Goal: Task Accomplishment & Management: Use online tool/utility

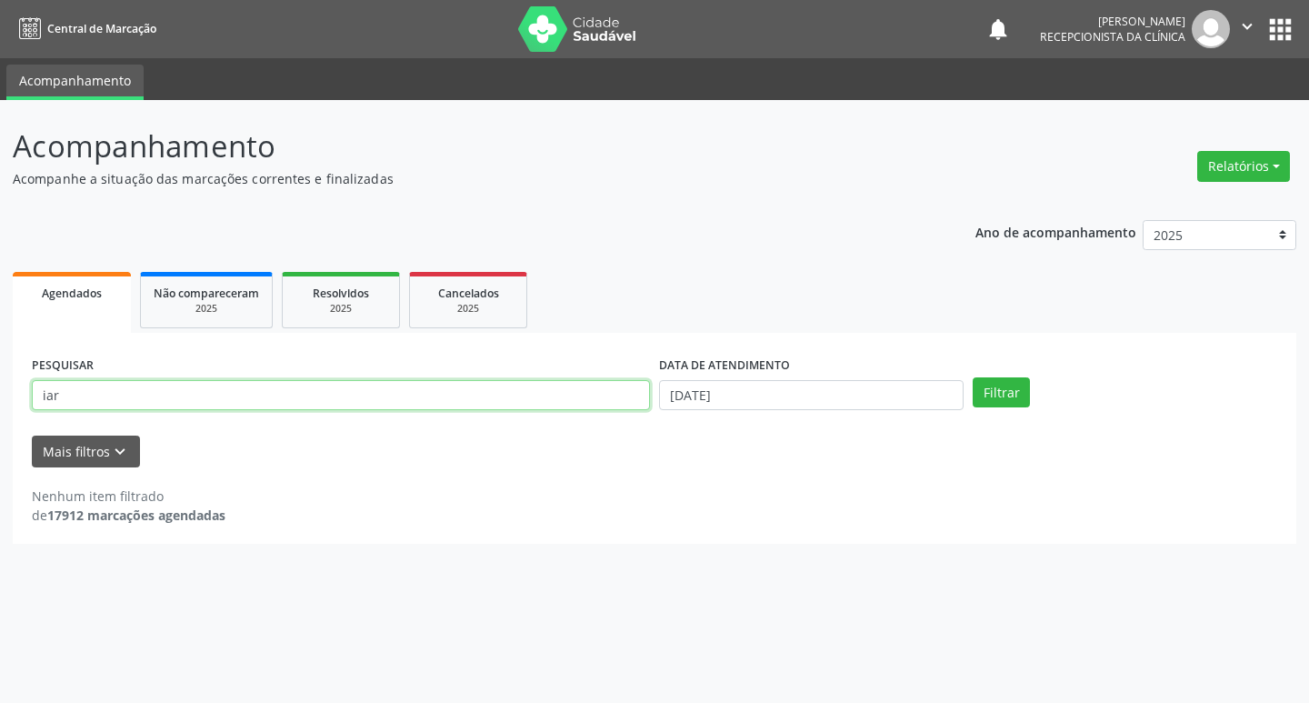
click at [165, 396] on input "iar" at bounding box center [341, 395] width 618 height 31
type input "i"
click at [239, 389] on input "text" at bounding box center [341, 395] width 618 height 31
type input "[PERSON_NAME]"
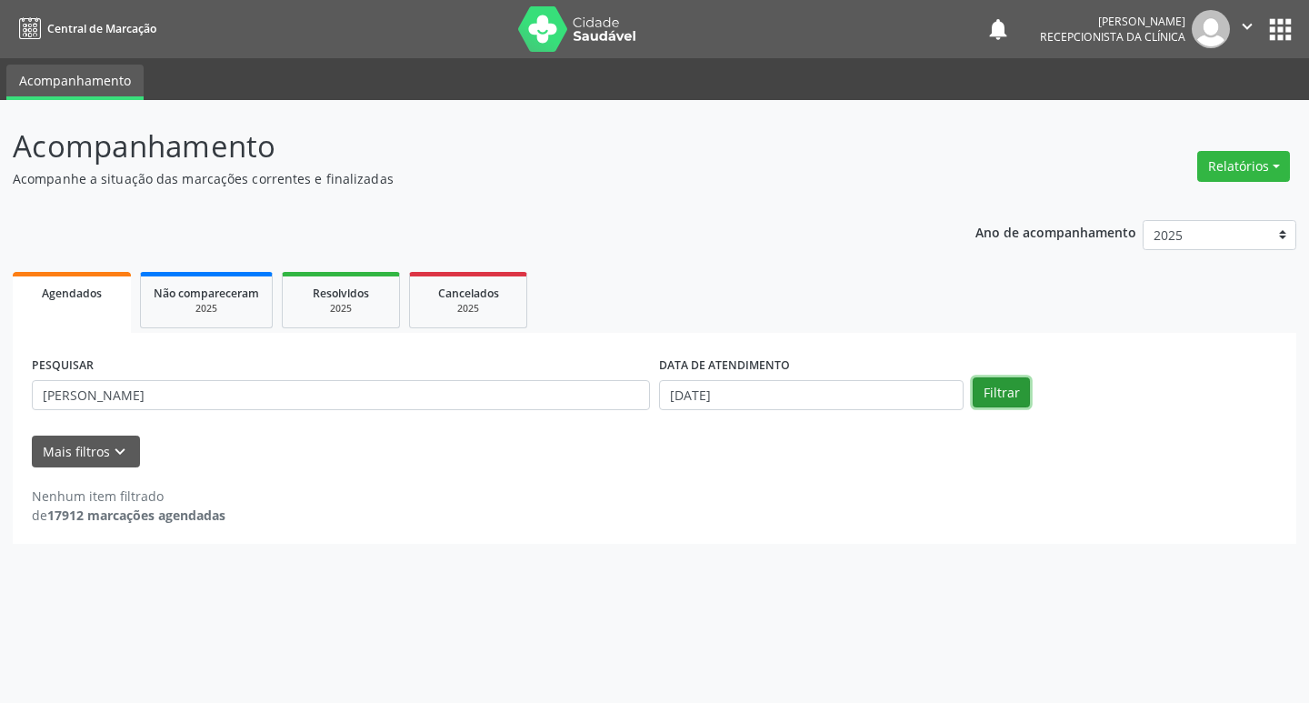
click at [978, 403] on button "Filtrar" at bounding box center [1001, 392] width 57 height 31
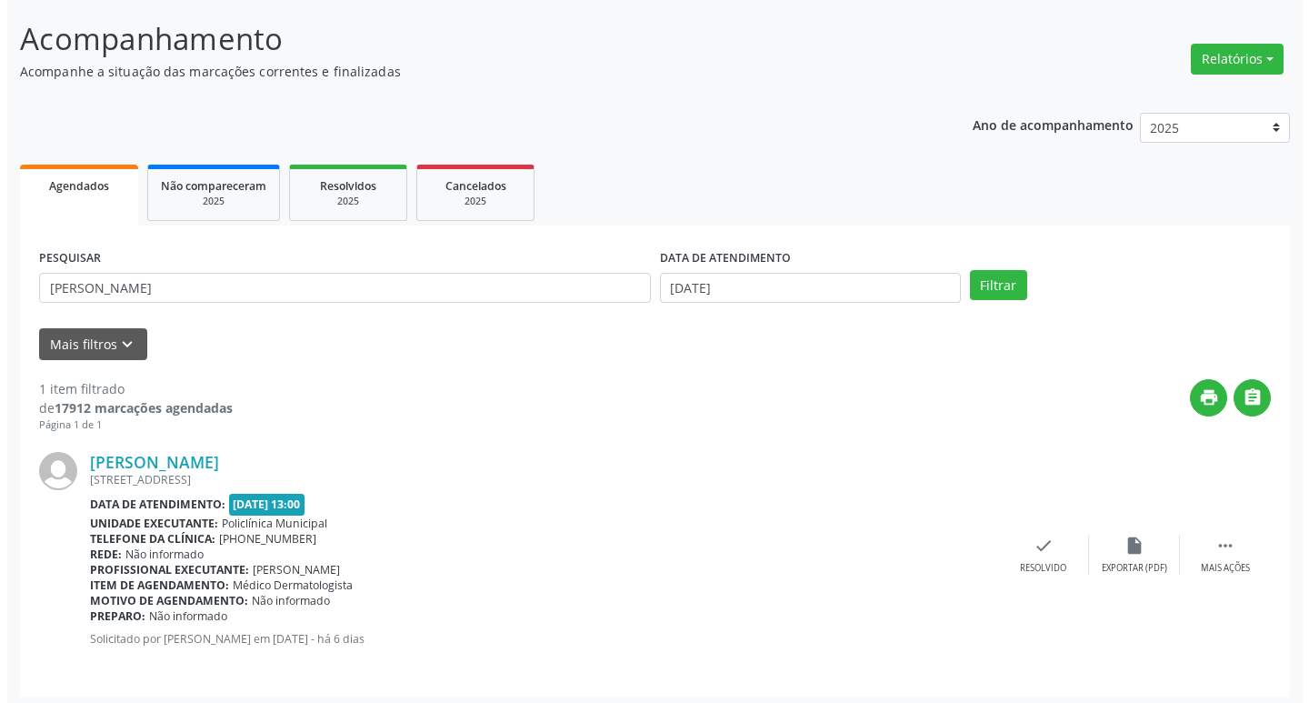
scroll to position [115, 0]
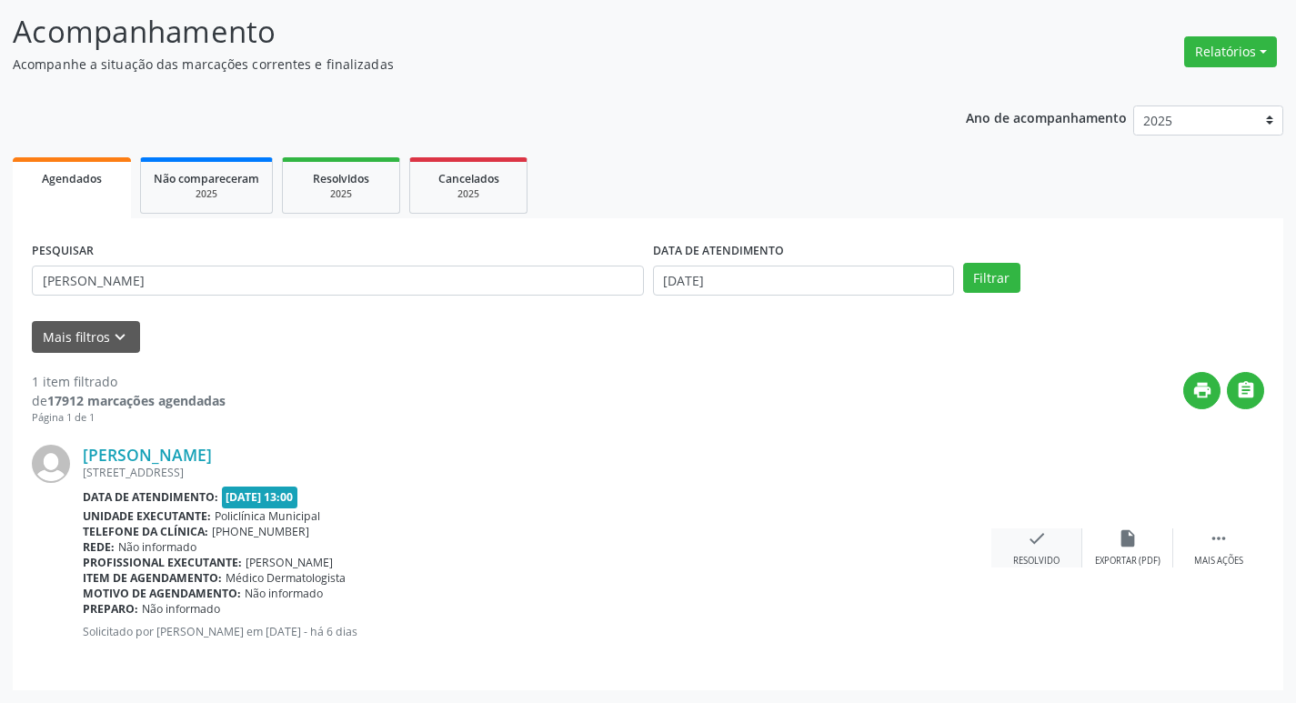
click at [1052, 548] on div "check Resolvido" at bounding box center [1036, 547] width 91 height 39
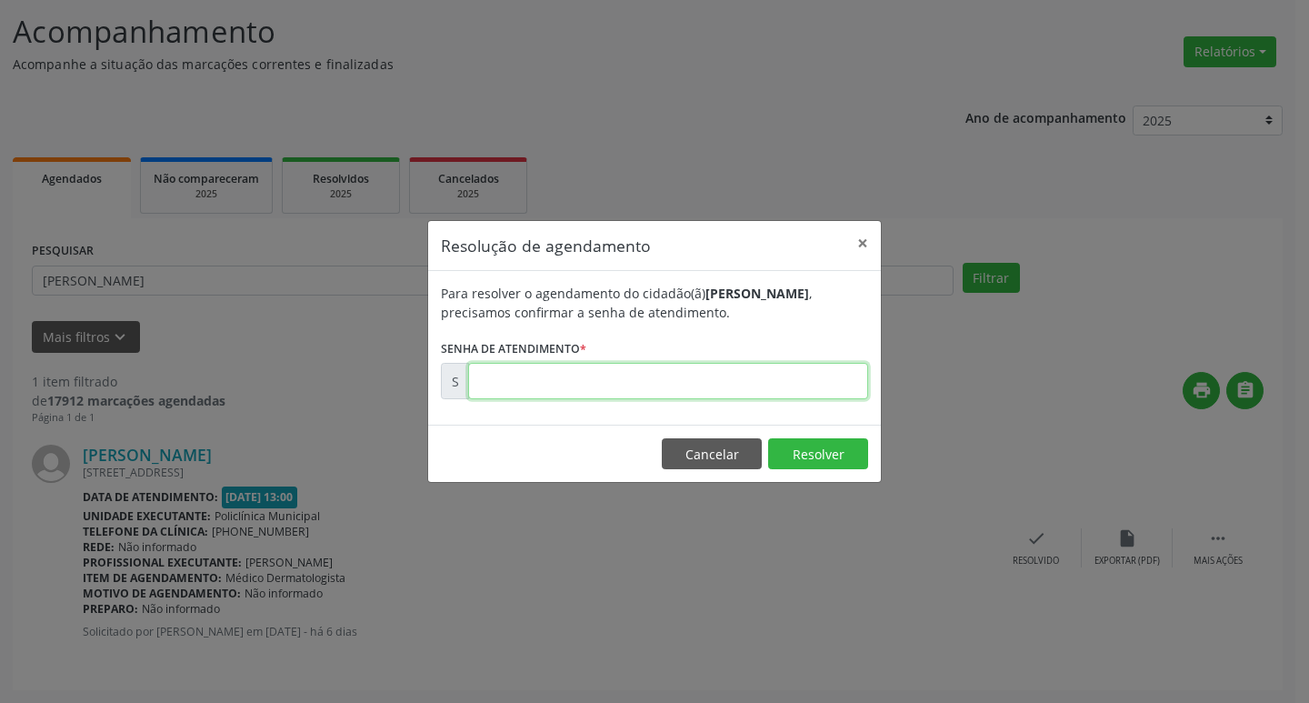
click at [663, 368] on input "text" at bounding box center [668, 381] width 400 height 36
type input "00178533"
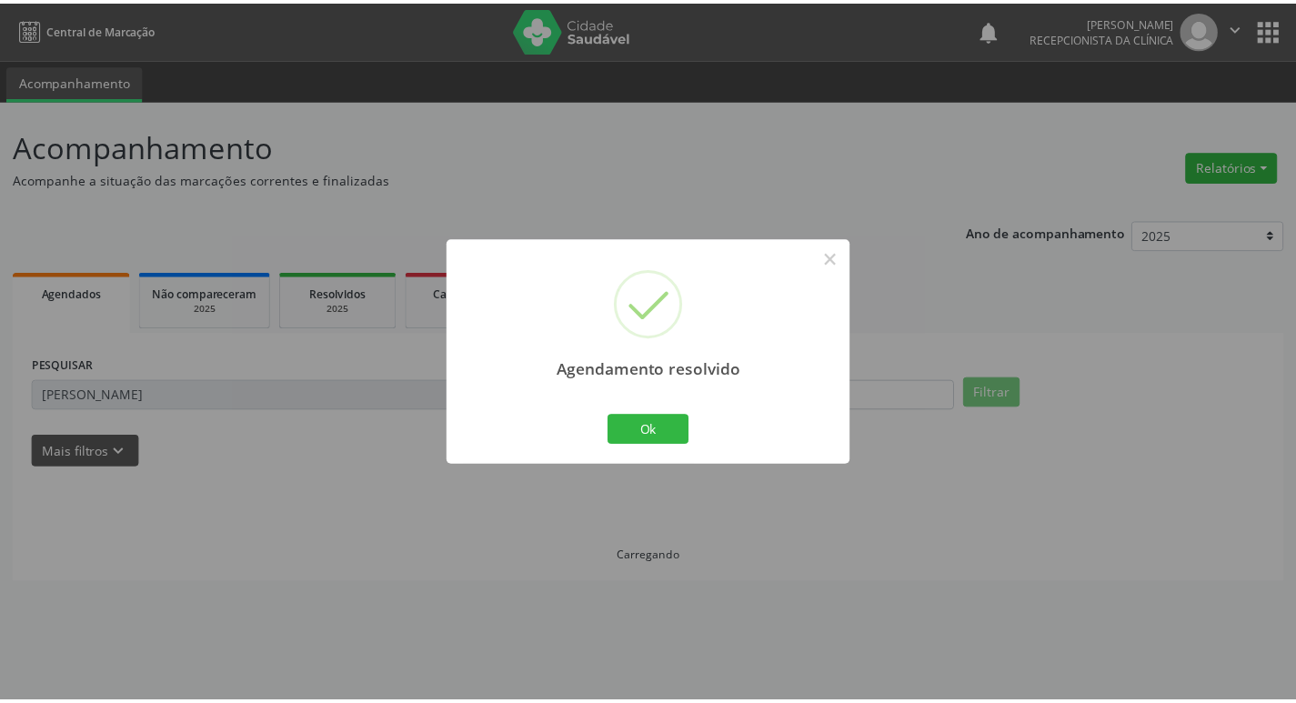
scroll to position [0, 0]
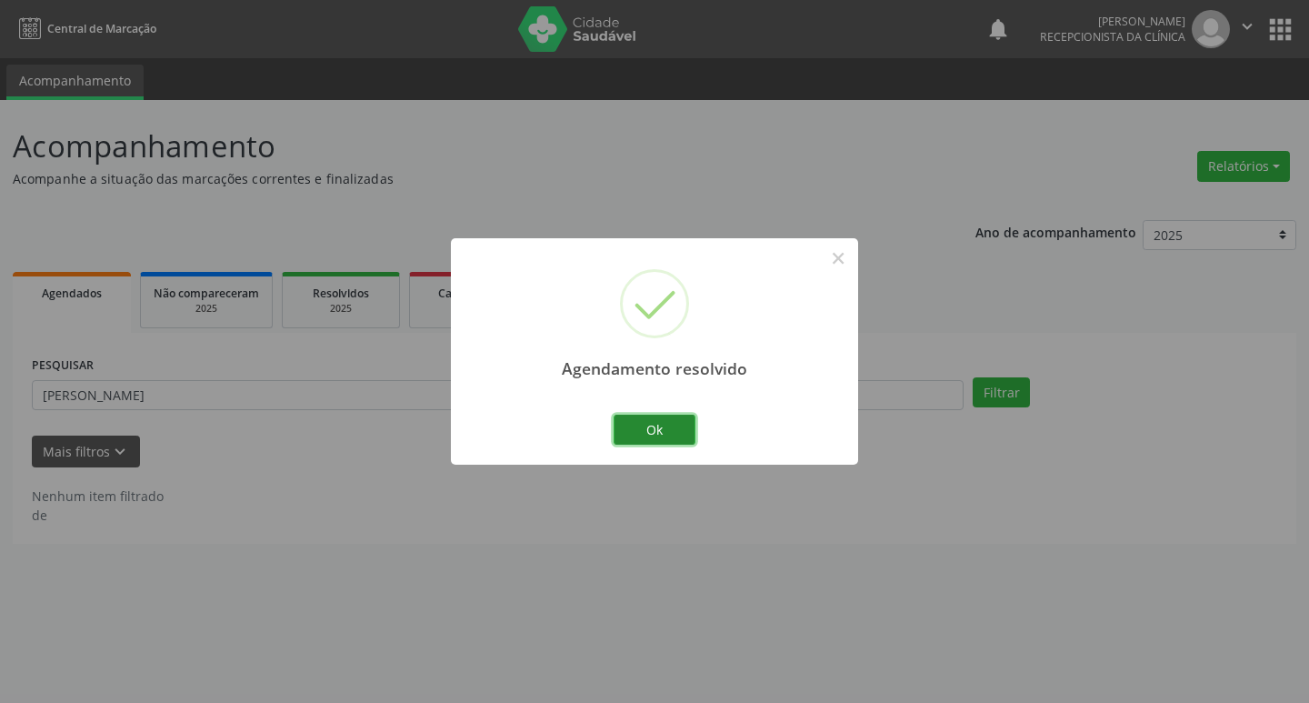
click at [680, 433] on button "Ok" at bounding box center [655, 430] width 82 height 31
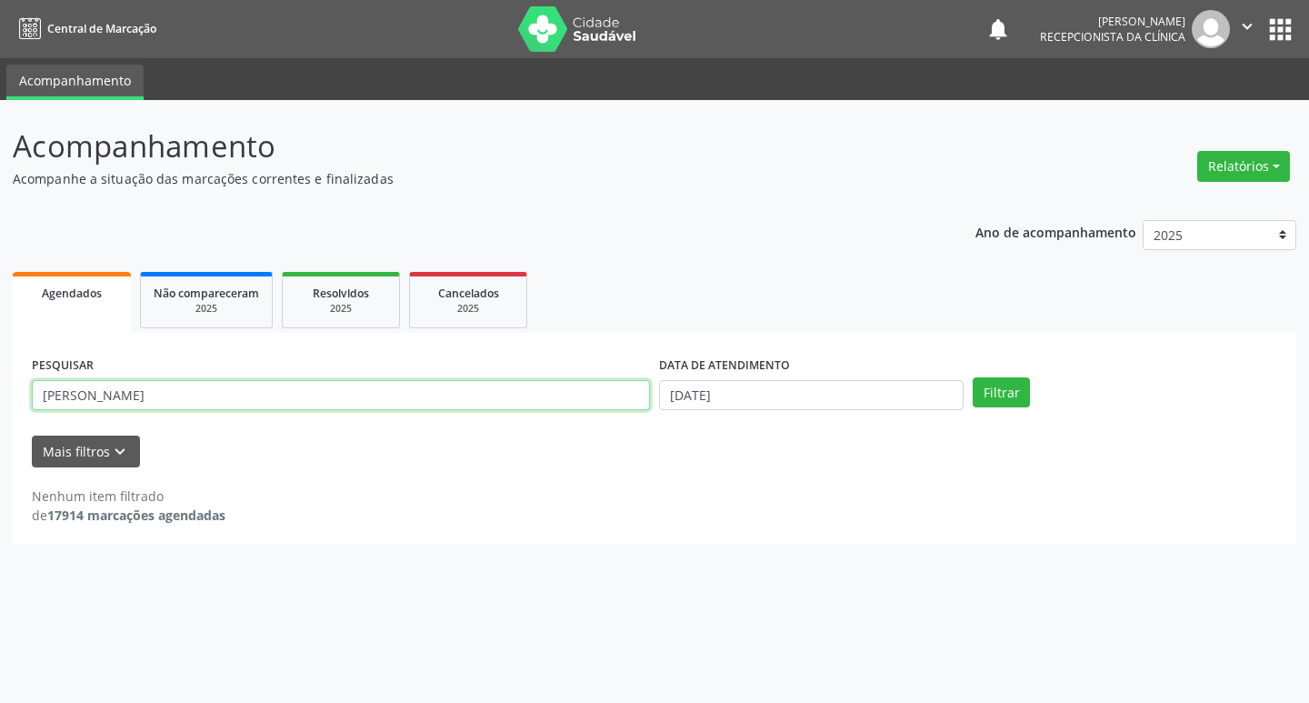
click at [173, 392] on input "[PERSON_NAME]" at bounding box center [341, 395] width 618 height 31
type input "m"
type input "lenice"
click at [973, 377] on button "Filtrar" at bounding box center [1001, 392] width 57 height 31
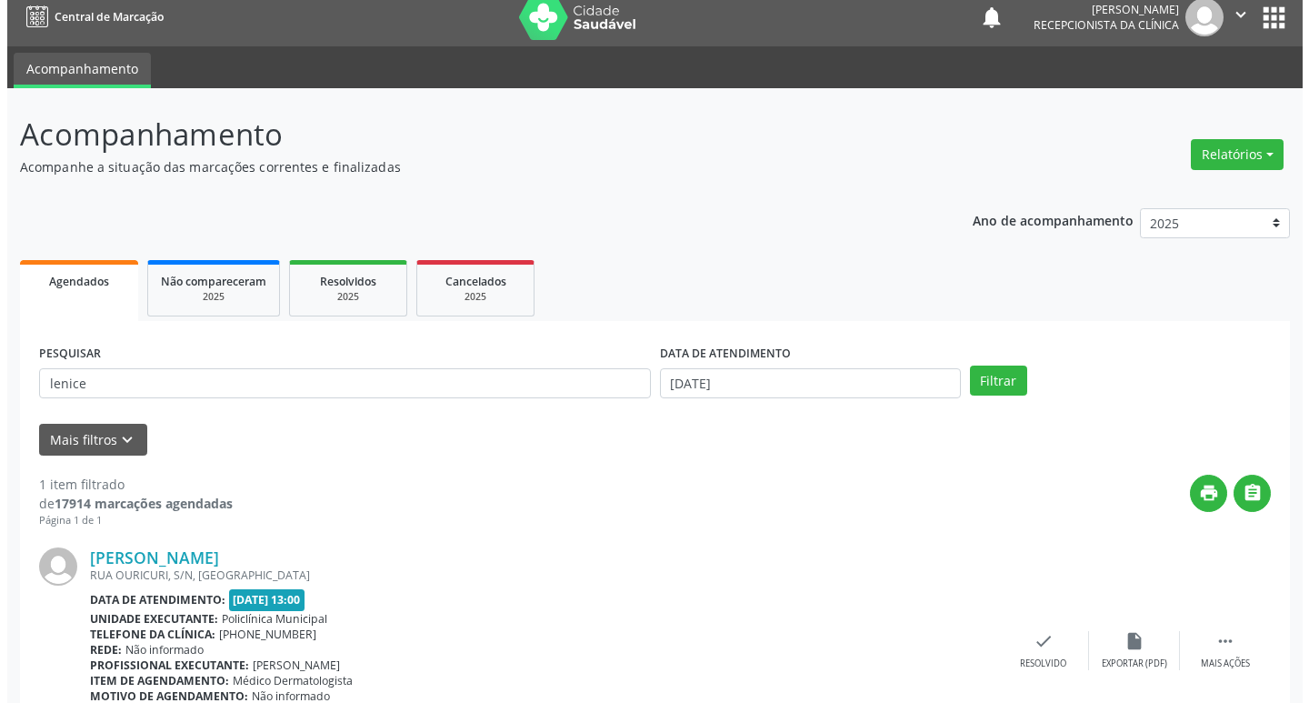
scroll to position [115, 0]
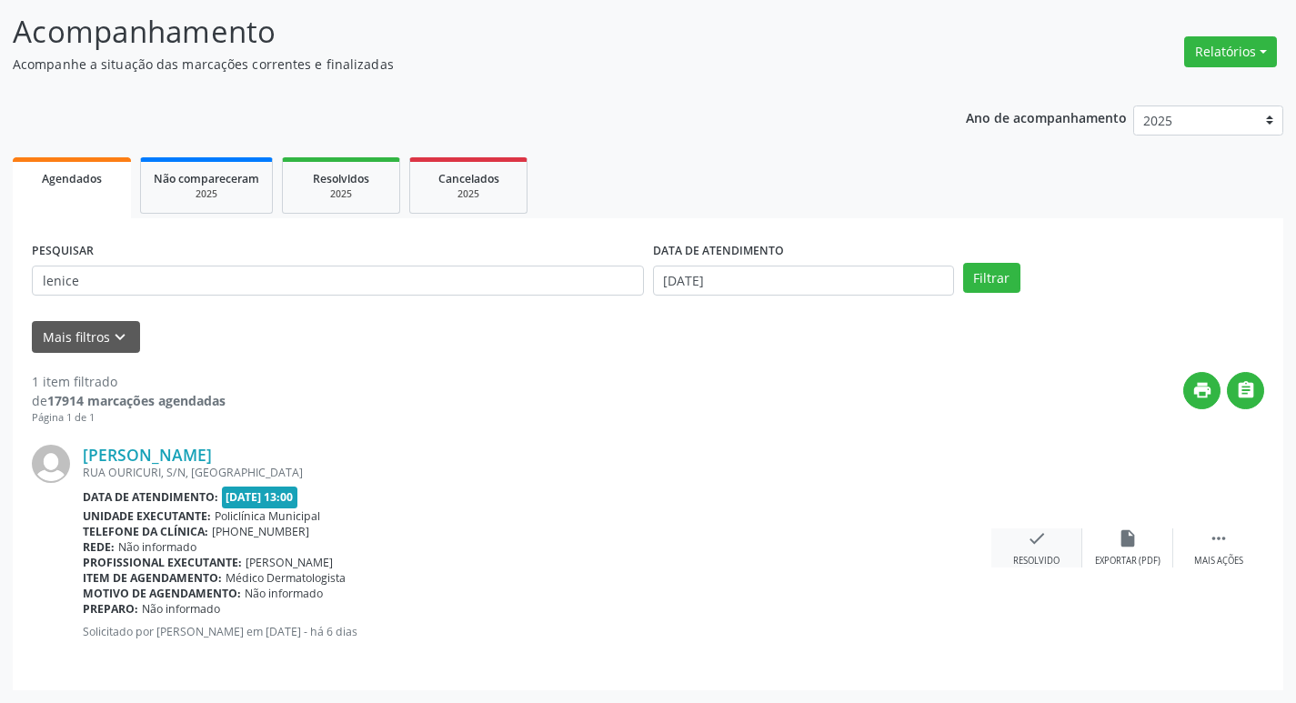
click at [1048, 541] on div "check Resolvido" at bounding box center [1036, 547] width 91 height 39
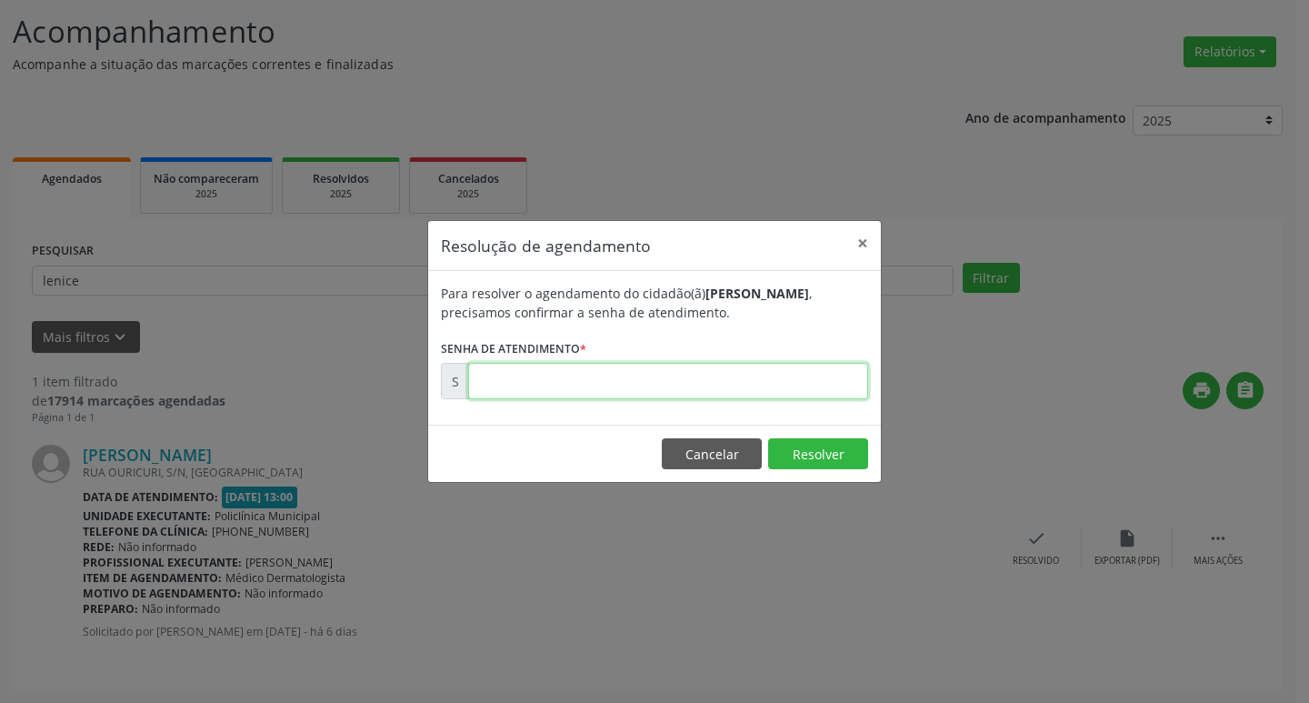
click at [707, 377] on input "text" at bounding box center [668, 381] width 400 height 36
type input "00178531"
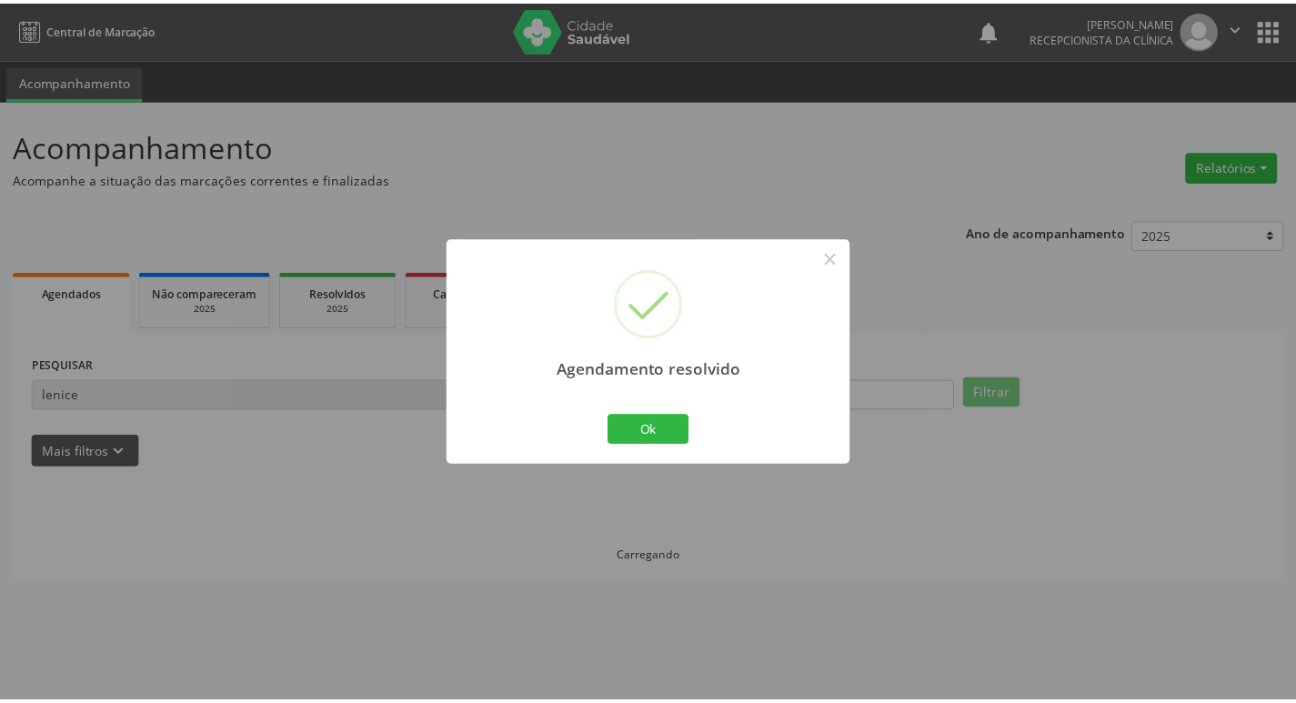
scroll to position [0, 0]
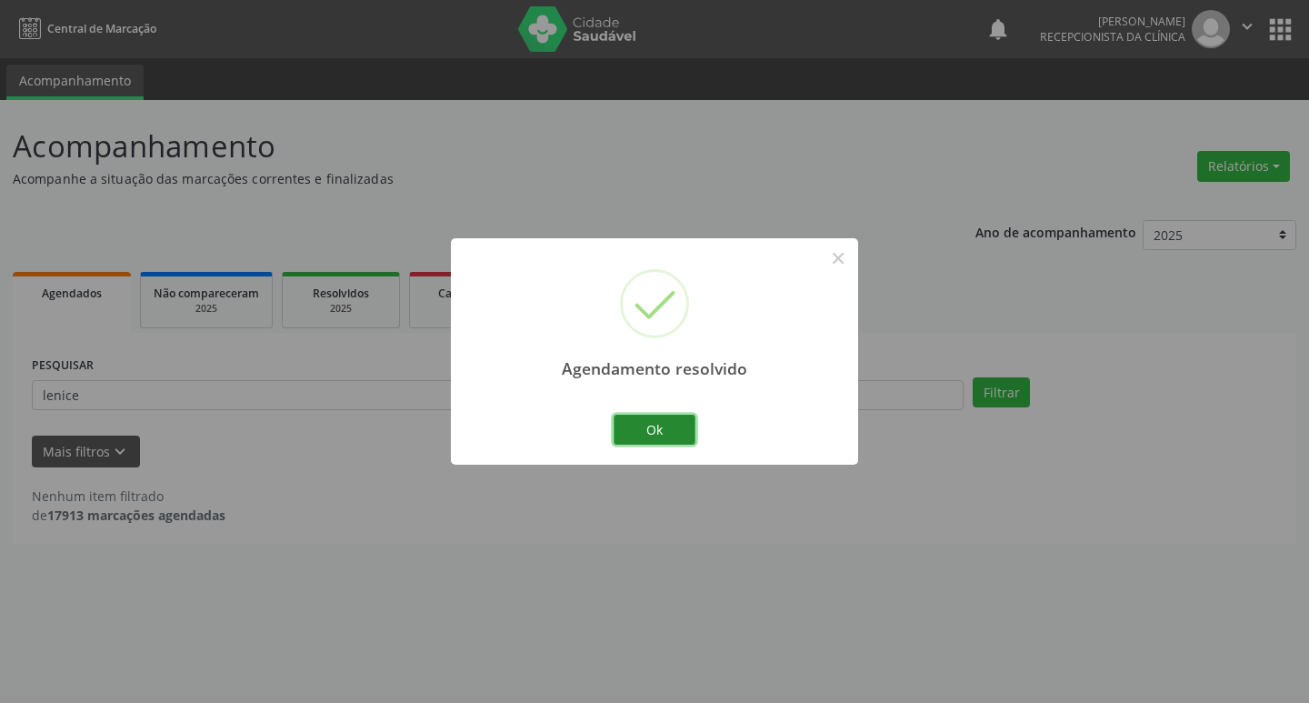
click at [691, 425] on button "Ok" at bounding box center [655, 430] width 82 height 31
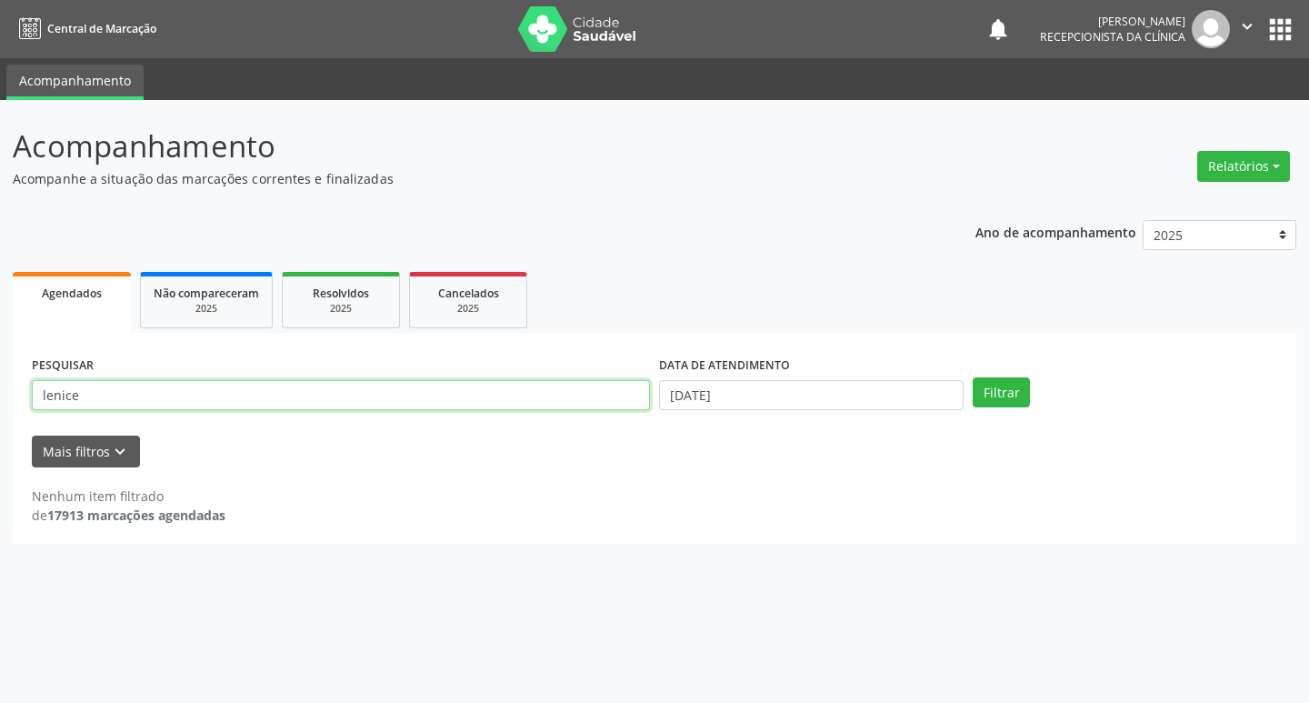
click at [465, 396] on input "lenice" at bounding box center [341, 395] width 618 height 31
type input "l"
type input "alcione maxi"
click at [1010, 394] on button "Filtrar" at bounding box center [1001, 392] width 57 height 31
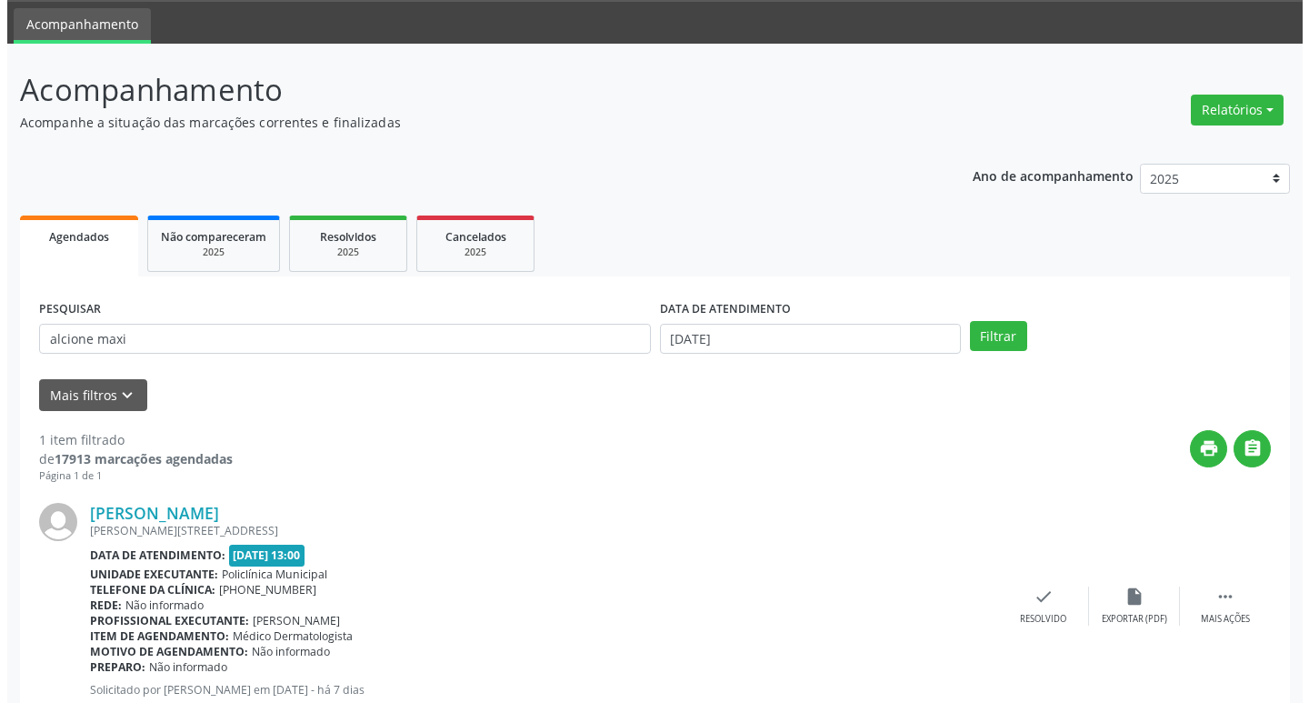
scroll to position [115, 0]
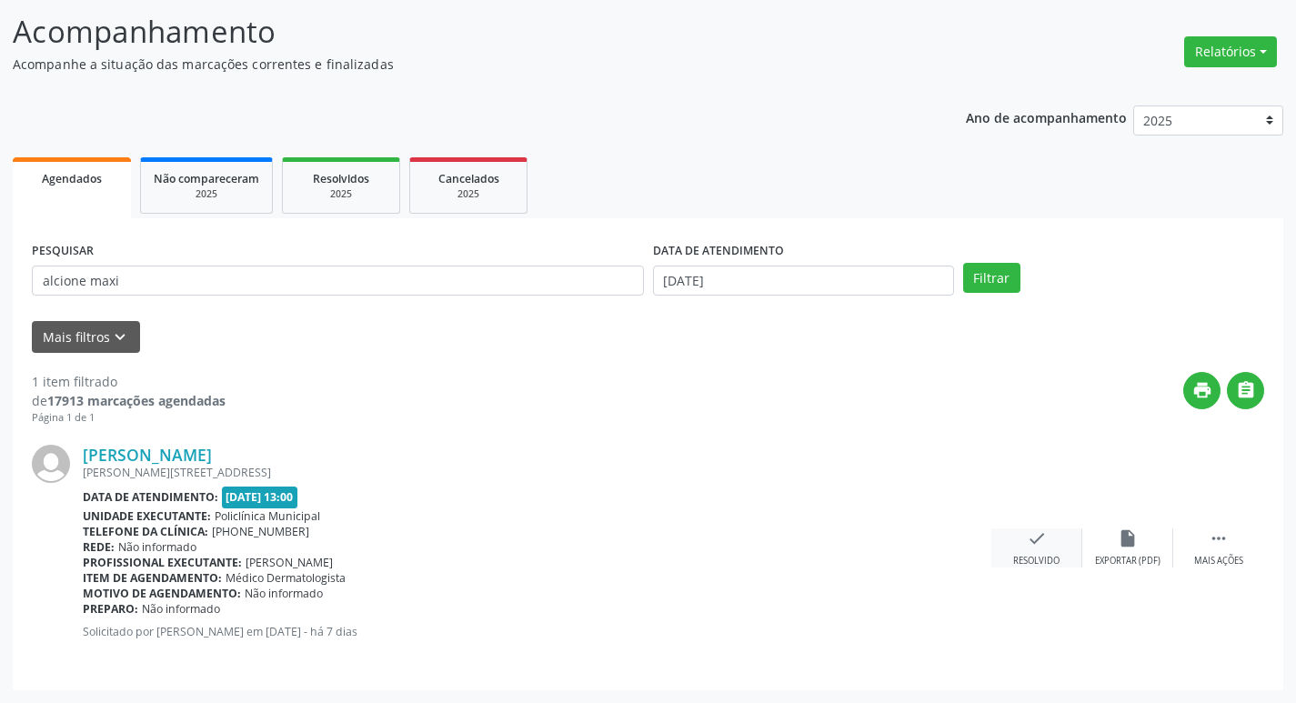
click at [1041, 549] on div "check Resolvido" at bounding box center [1036, 547] width 91 height 39
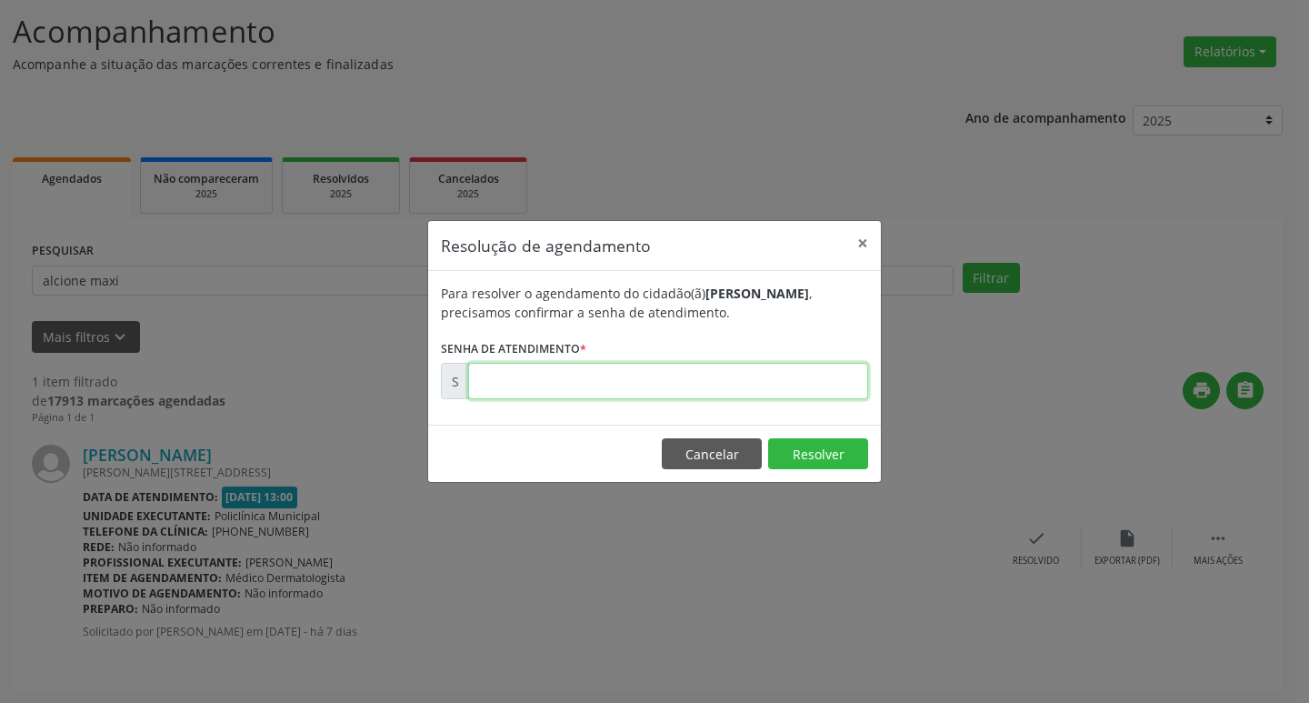
click at [611, 374] on input "text" at bounding box center [668, 381] width 400 height 36
type input "00178294"
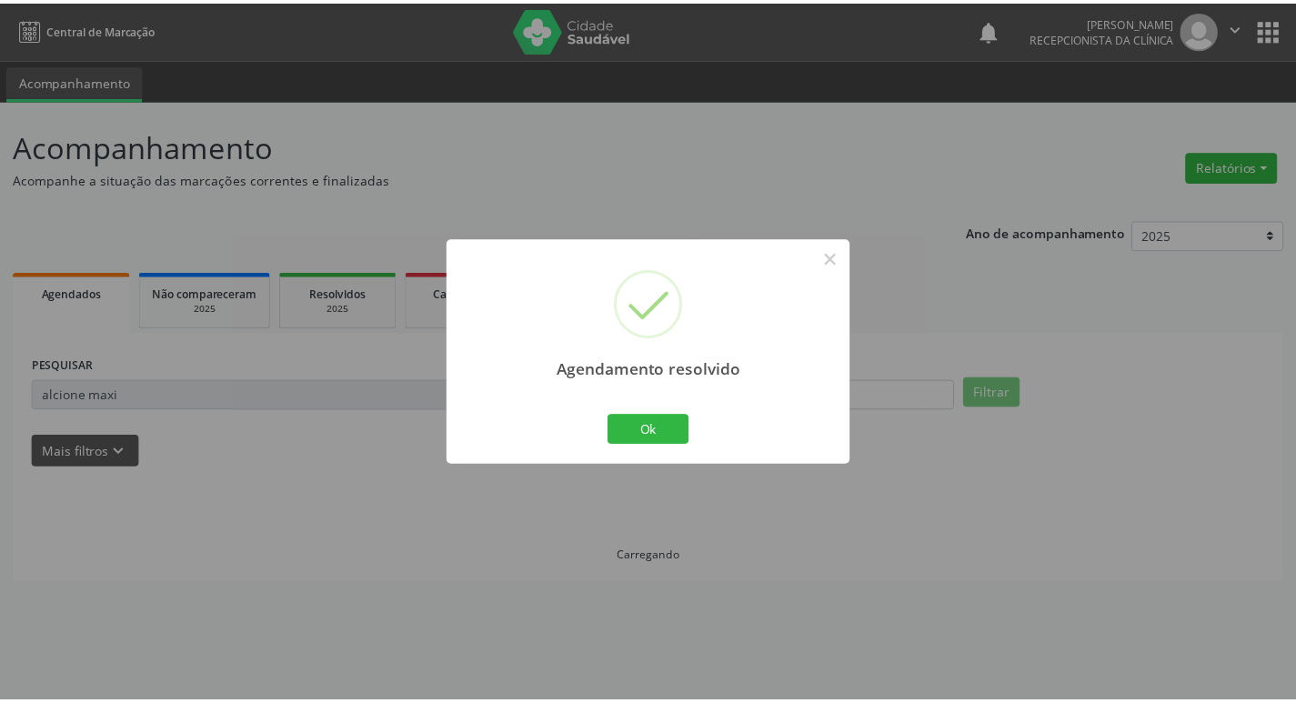
scroll to position [0, 0]
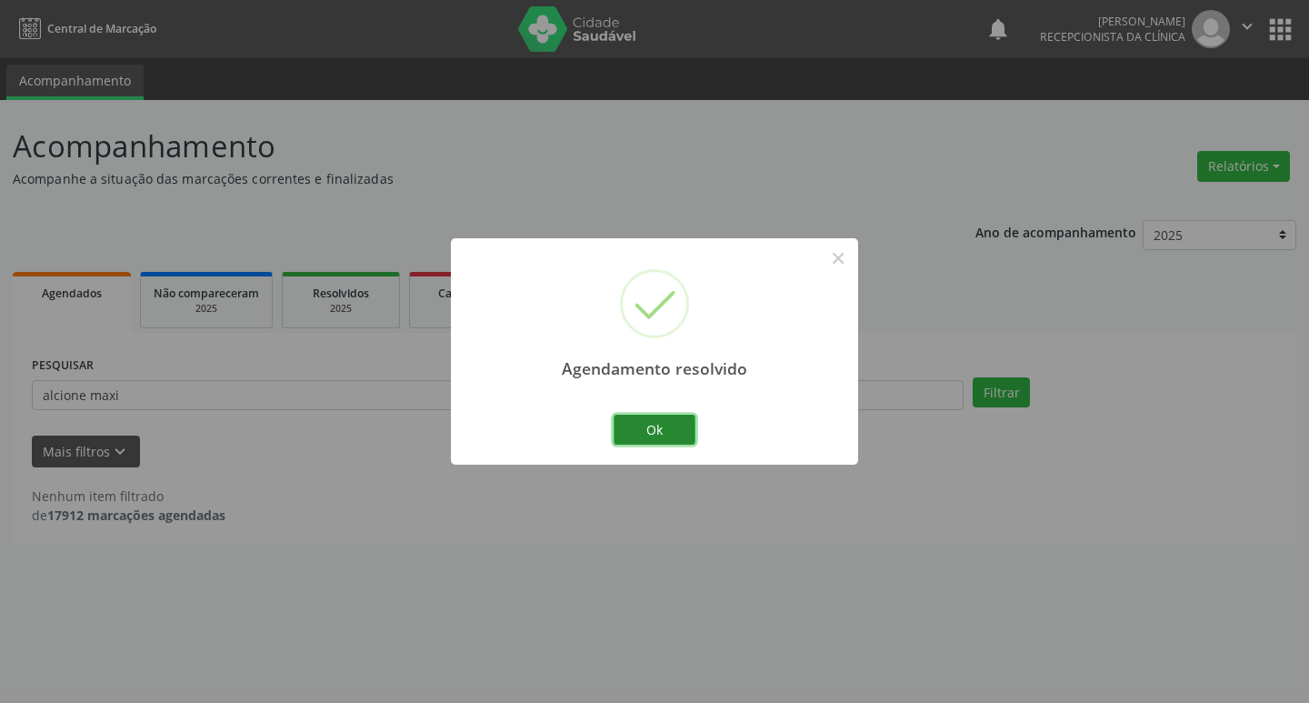
click at [641, 424] on button "Ok" at bounding box center [655, 430] width 82 height 31
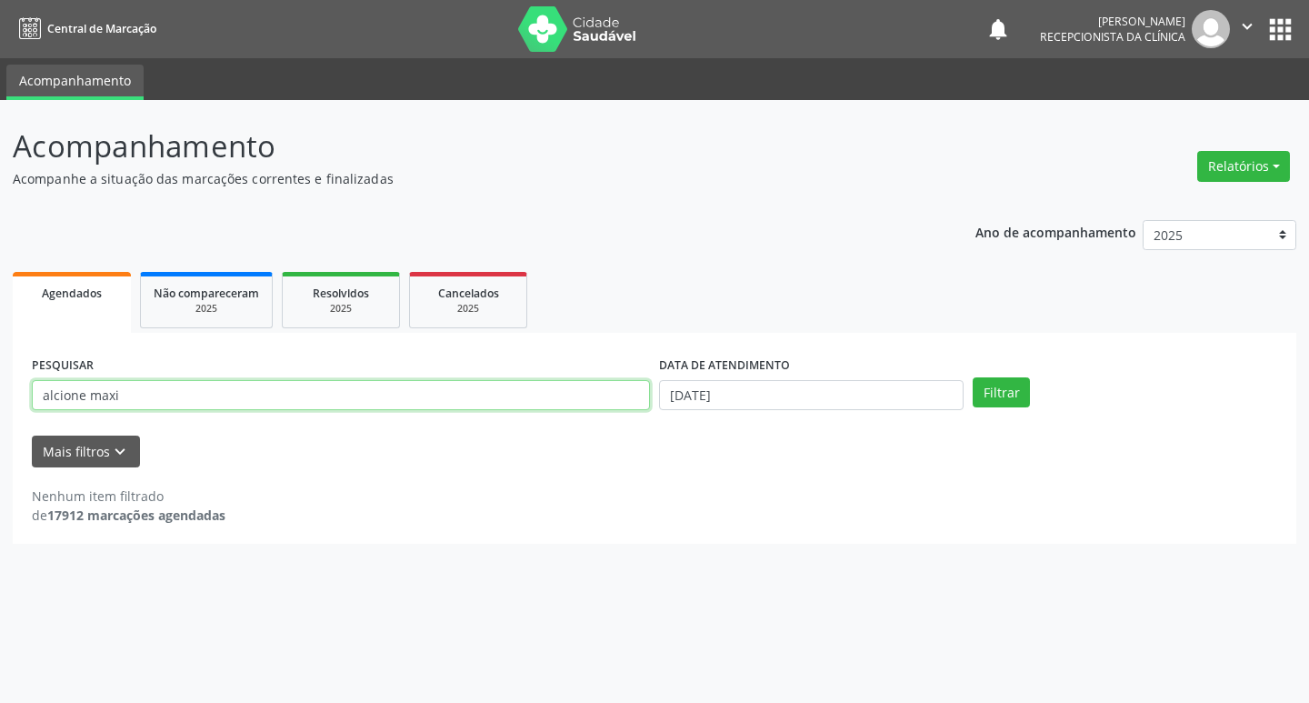
drag, startPoint x: 141, startPoint y: 401, endPoint x: 155, endPoint y: 403, distance: 13.8
click at [154, 403] on input "alcione maxi" at bounding box center [341, 395] width 618 height 31
type input "a"
type input "eliene"
click at [973, 377] on button "Filtrar" at bounding box center [1001, 392] width 57 height 31
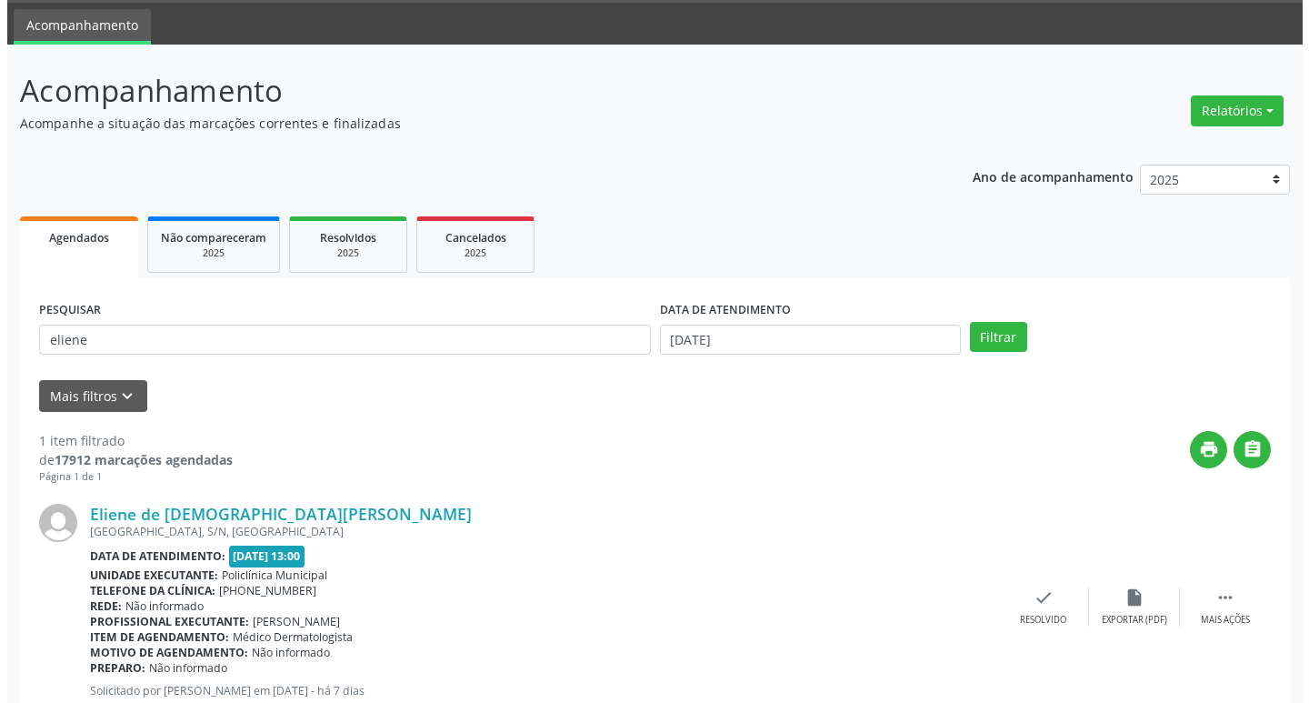
scroll to position [115, 0]
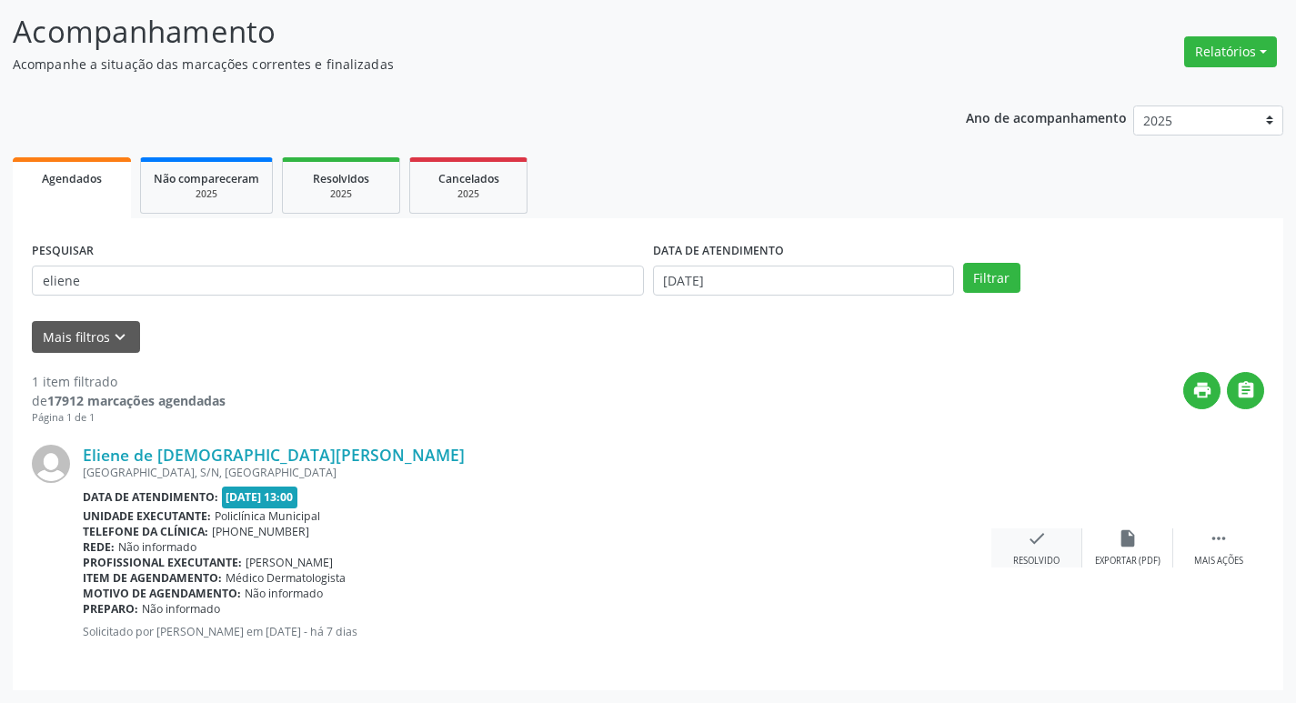
click at [1047, 553] on div "check Resolvido" at bounding box center [1036, 547] width 91 height 39
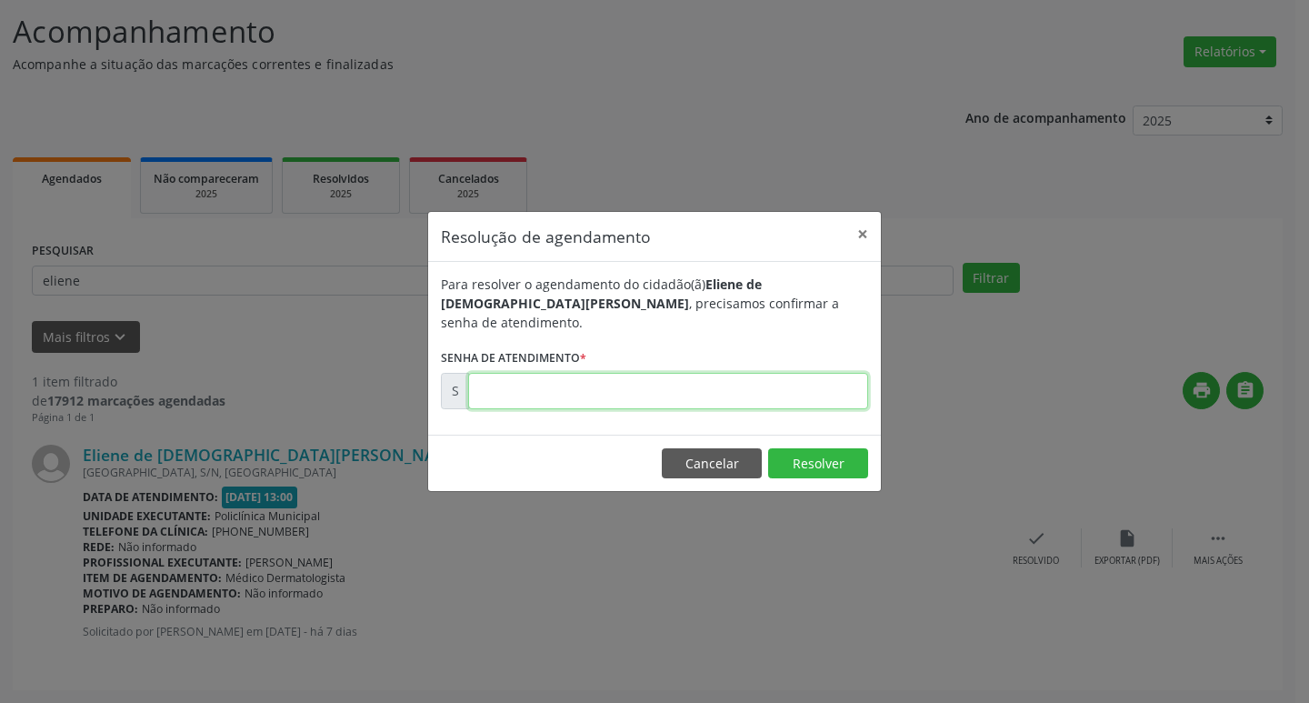
click at [736, 383] on input "text" at bounding box center [668, 391] width 400 height 36
type input "00178290"
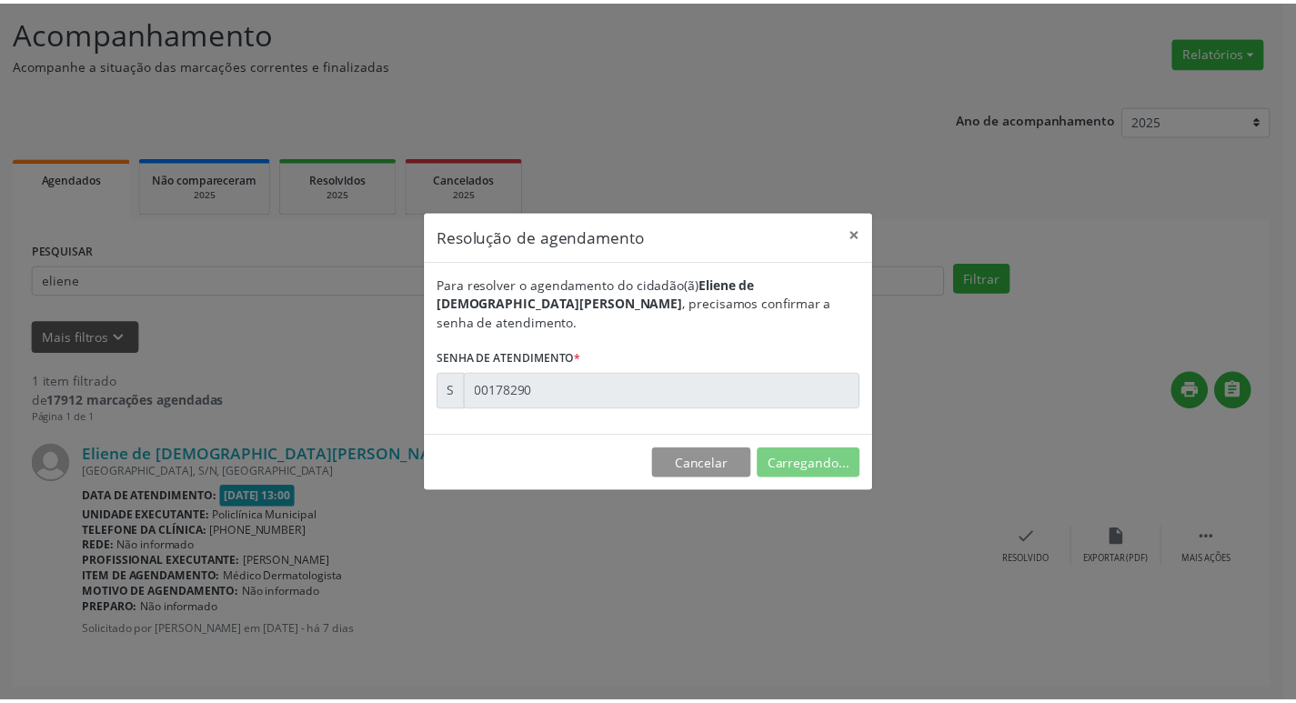
scroll to position [0, 0]
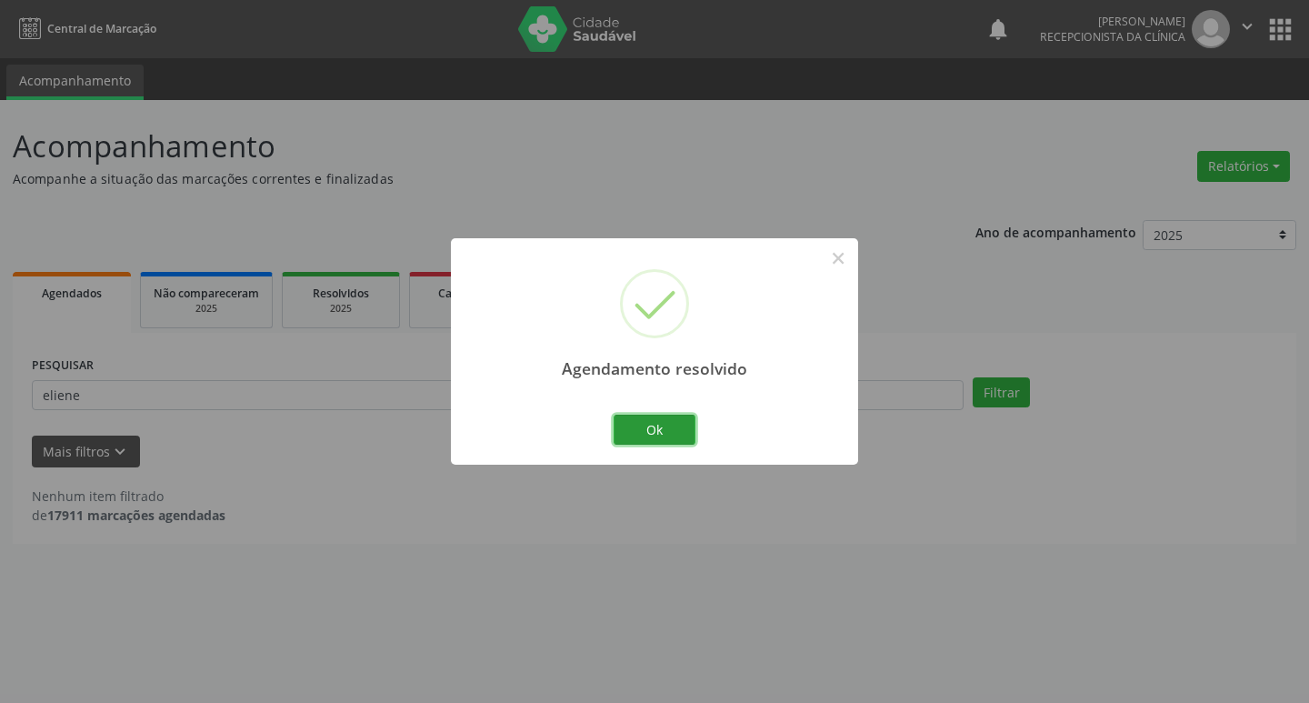
drag, startPoint x: 674, startPoint y: 436, endPoint x: 683, endPoint y: 432, distance: 9.8
click at [676, 436] on button "Ok" at bounding box center [655, 430] width 82 height 31
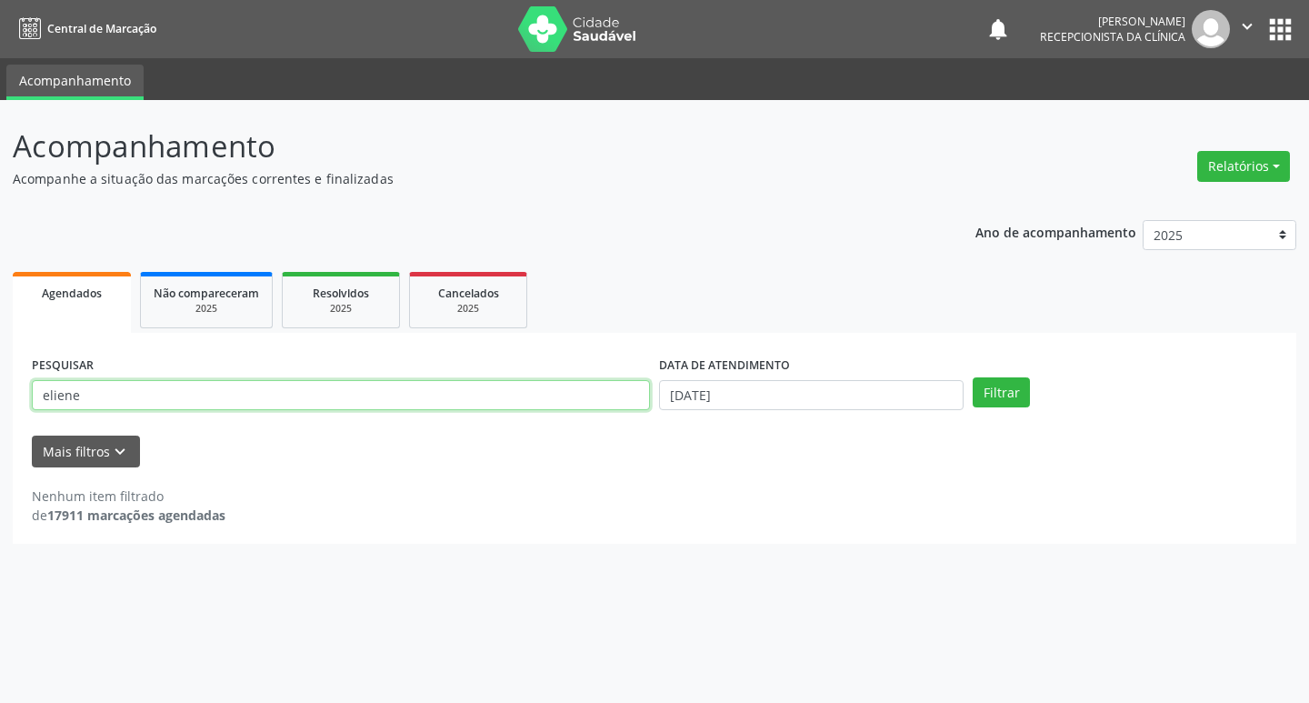
click at [184, 393] on input "eliene" at bounding box center [341, 395] width 618 height 31
click at [193, 389] on input "el" at bounding box center [341, 395] width 618 height 31
type input "e"
type input "ivone"
click at [973, 377] on button "Filtrar" at bounding box center [1001, 392] width 57 height 31
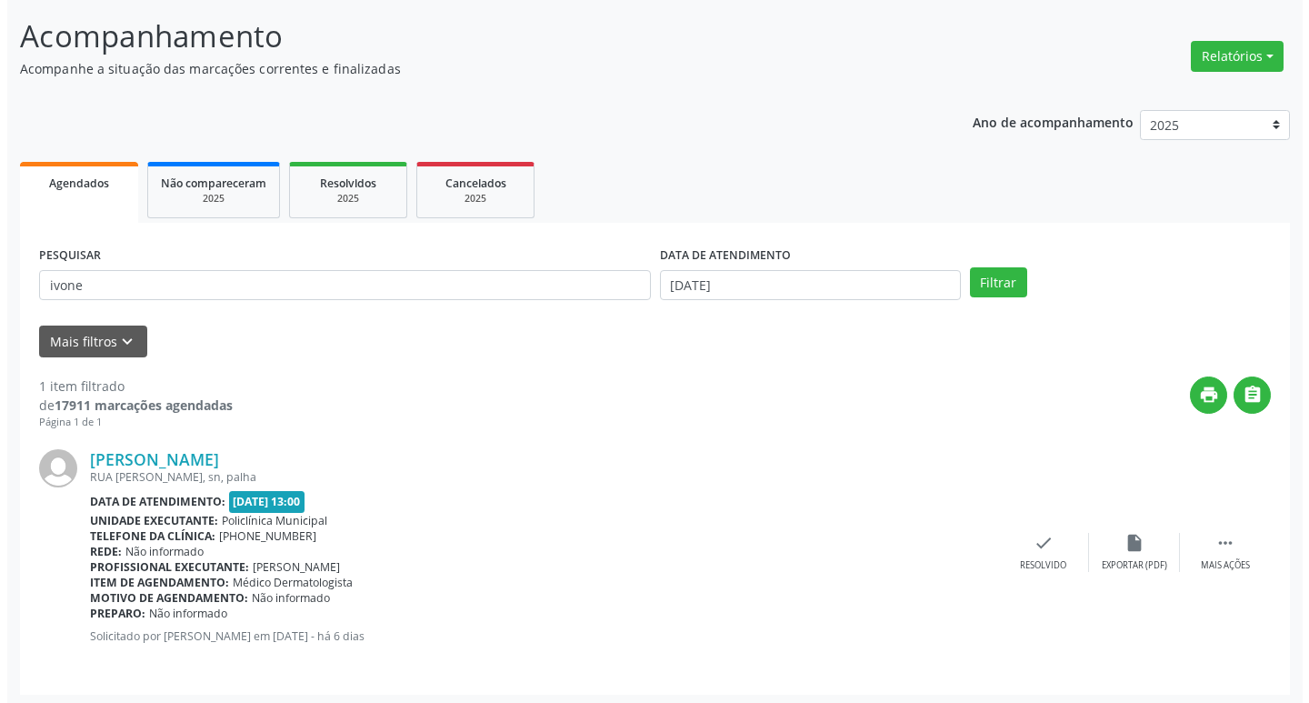
scroll to position [115, 0]
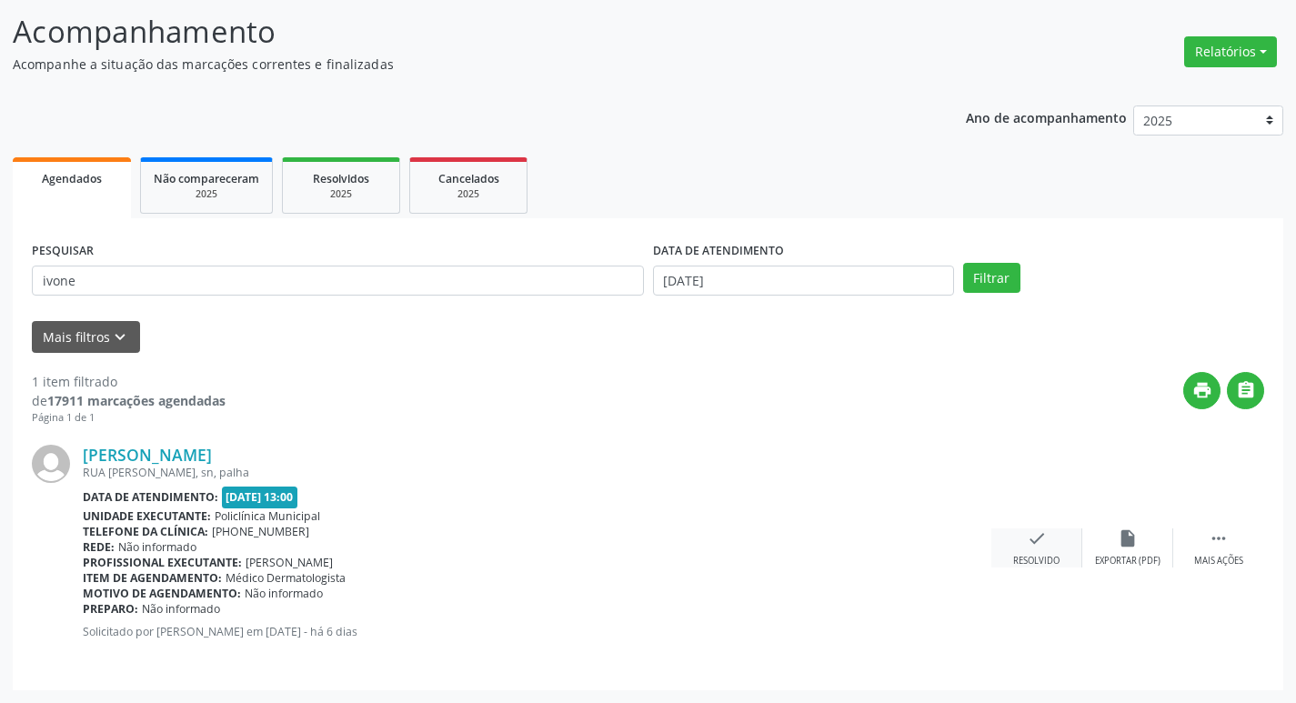
click at [1042, 542] on icon "check" at bounding box center [1037, 538] width 20 height 20
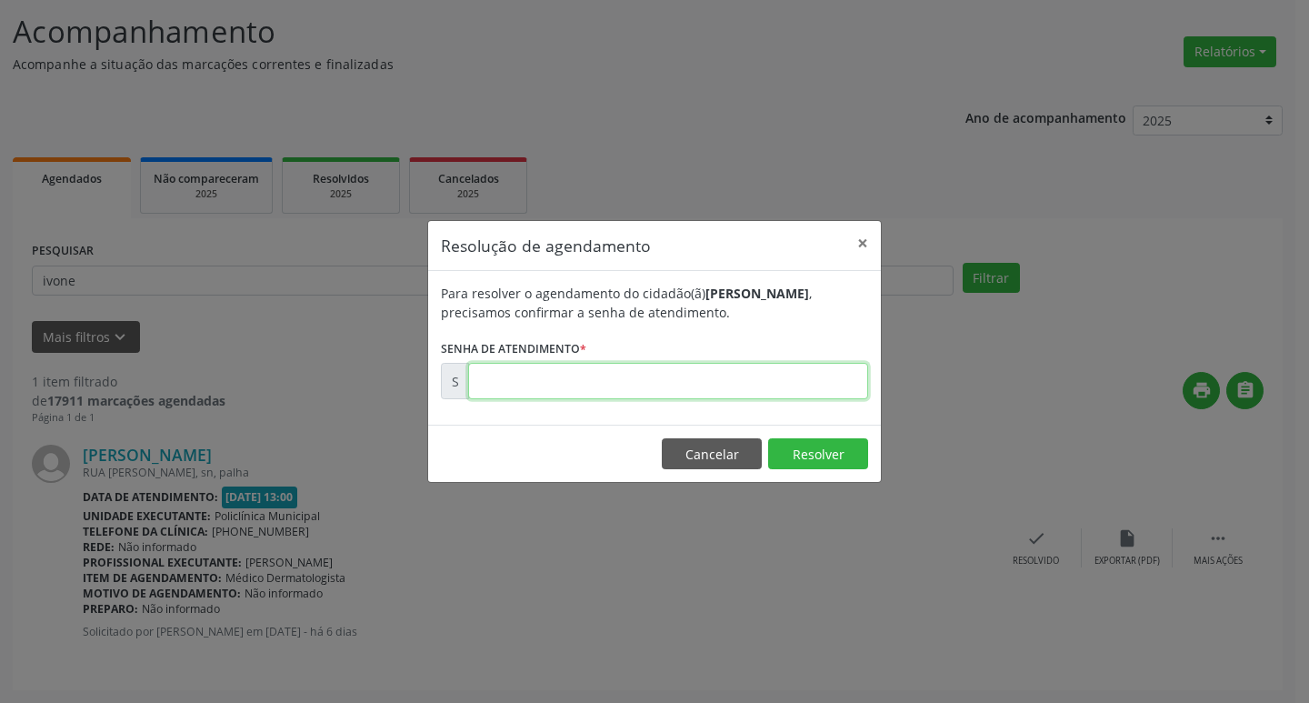
click at [592, 386] on input "text" at bounding box center [668, 381] width 400 height 36
click at [514, 384] on input "text" at bounding box center [668, 381] width 400 height 36
click at [493, 376] on input "text" at bounding box center [668, 381] width 400 height 36
type input "00178529"
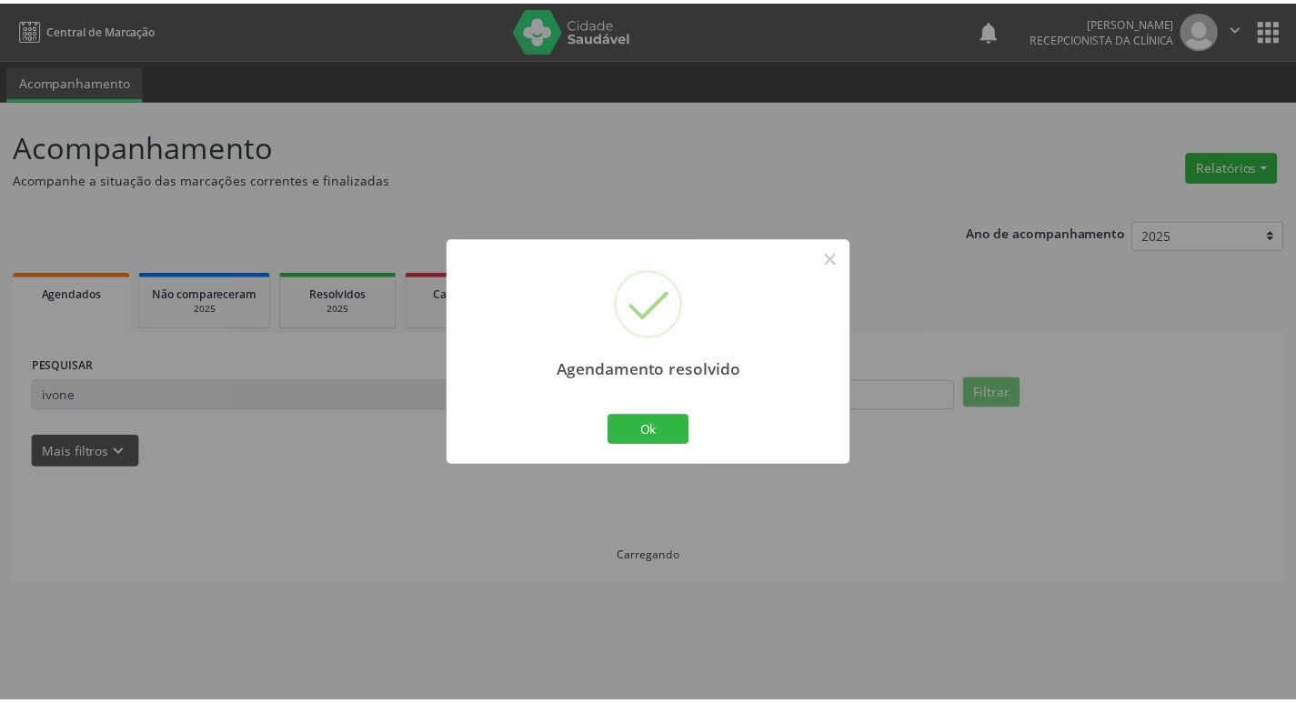
scroll to position [0, 0]
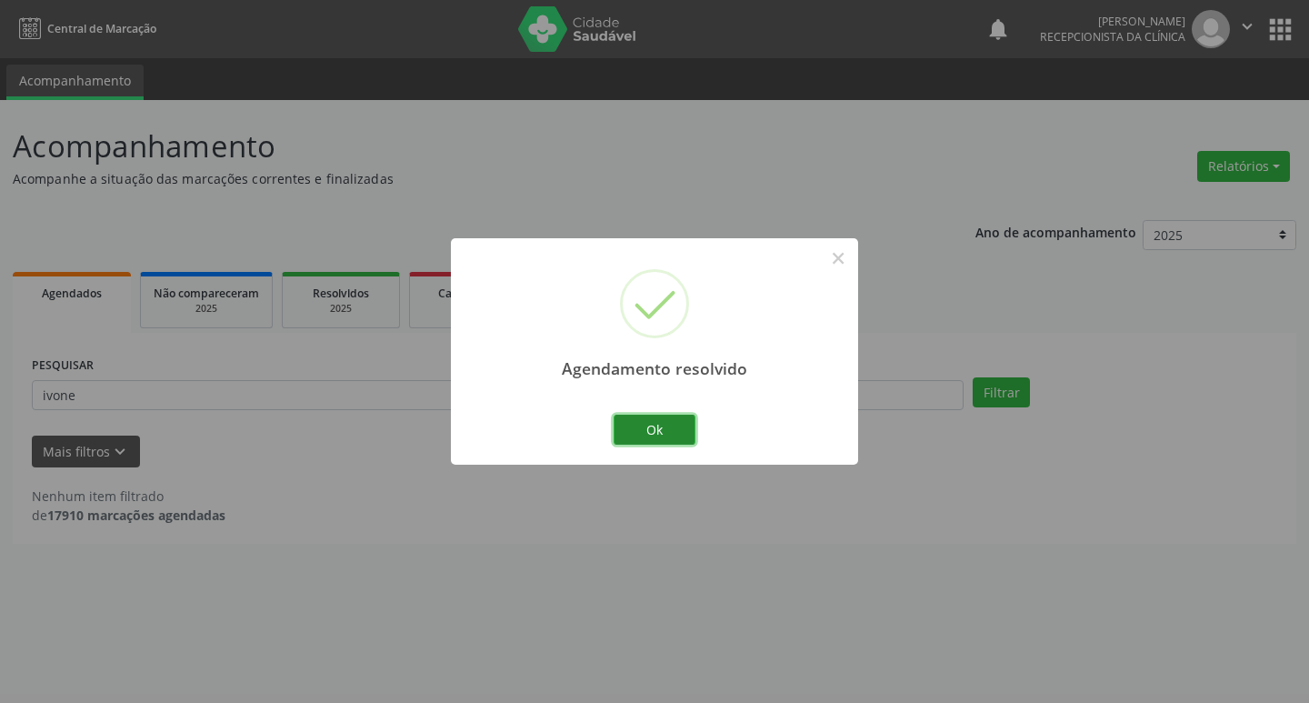
click at [686, 436] on button "Ok" at bounding box center [655, 430] width 82 height 31
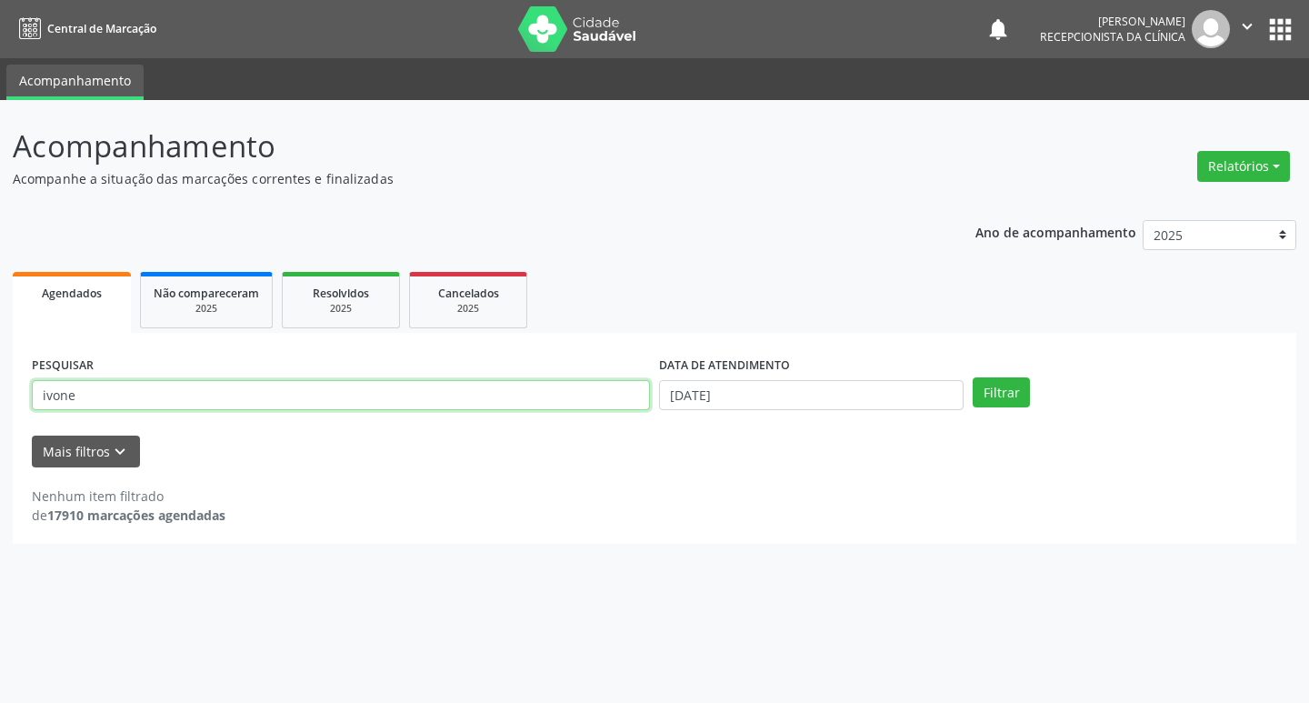
drag, startPoint x: 116, startPoint y: 396, endPoint x: 126, endPoint y: 395, distance: 10.2
click at [123, 396] on input "ivone" at bounding box center [341, 395] width 618 height 31
type input "i"
click at [210, 396] on input "text" at bounding box center [341, 395] width 618 height 31
type input "kelvin"
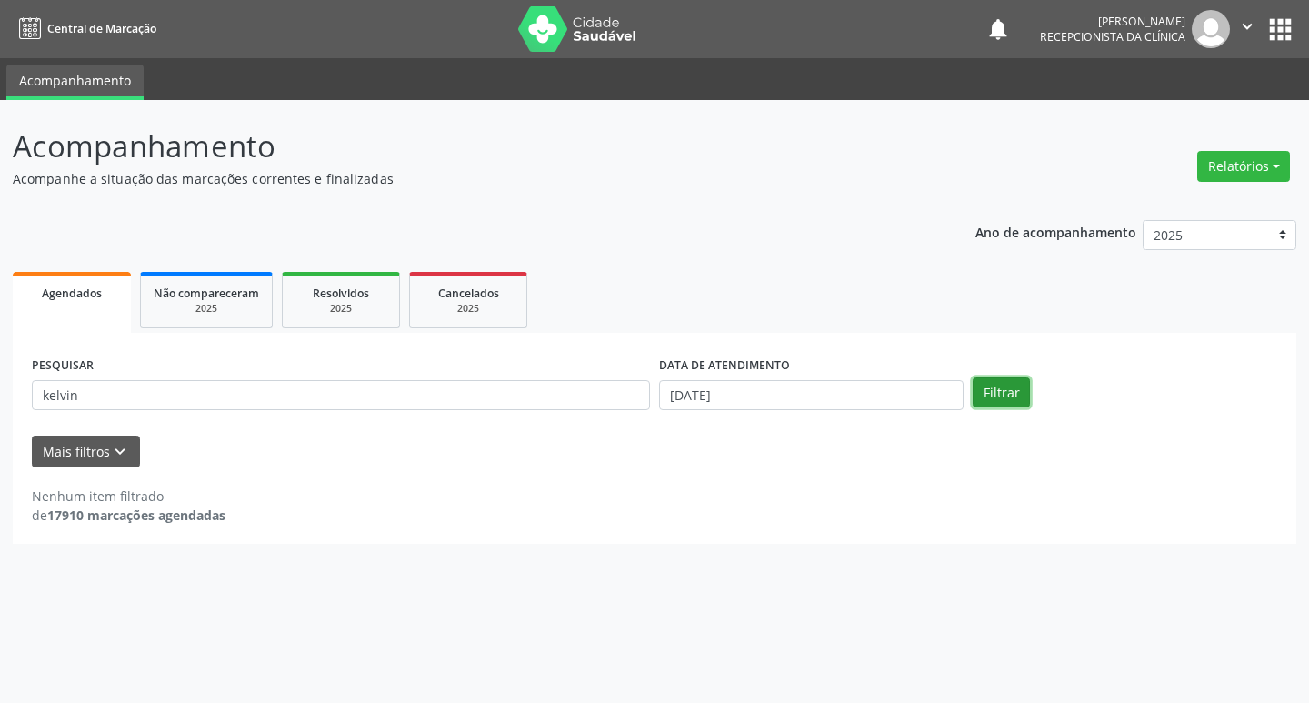
click at [1021, 387] on button "Filtrar" at bounding box center [1001, 392] width 57 height 31
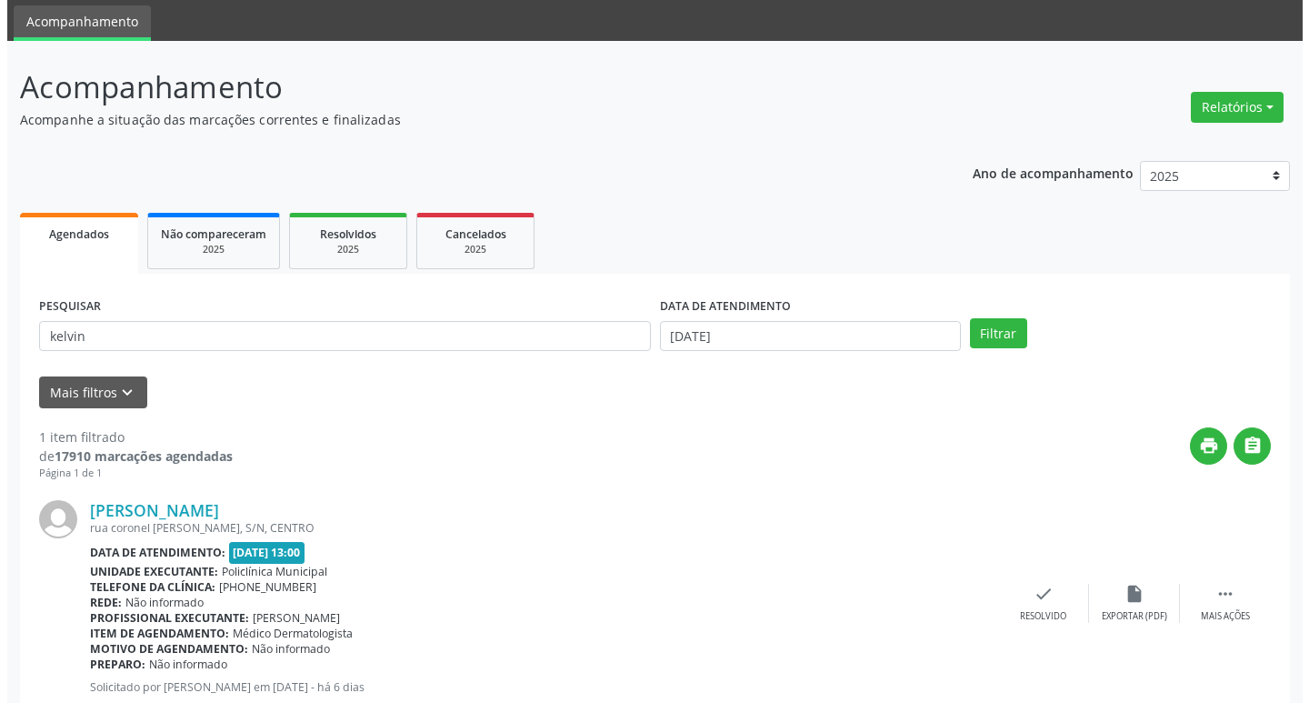
scroll to position [115, 0]
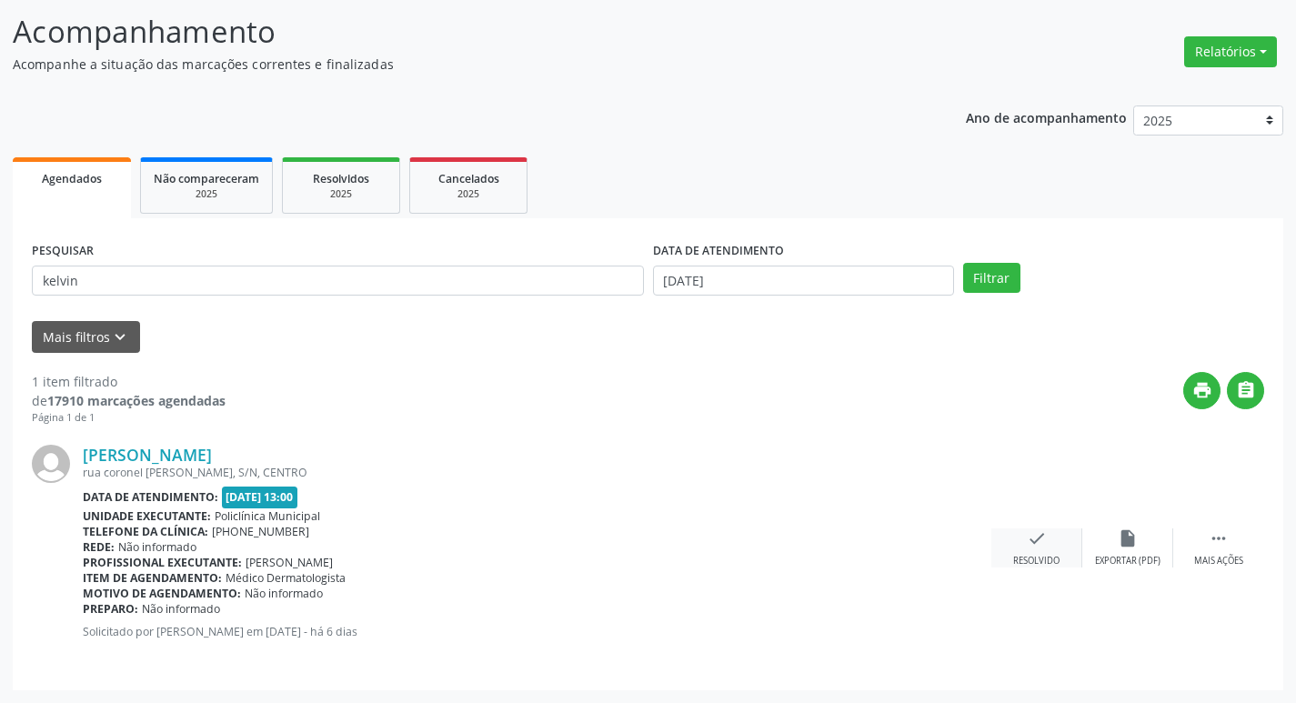
click at [1038, 546] on icon "check" at bounding box center [1037, 538] width 20 height 20
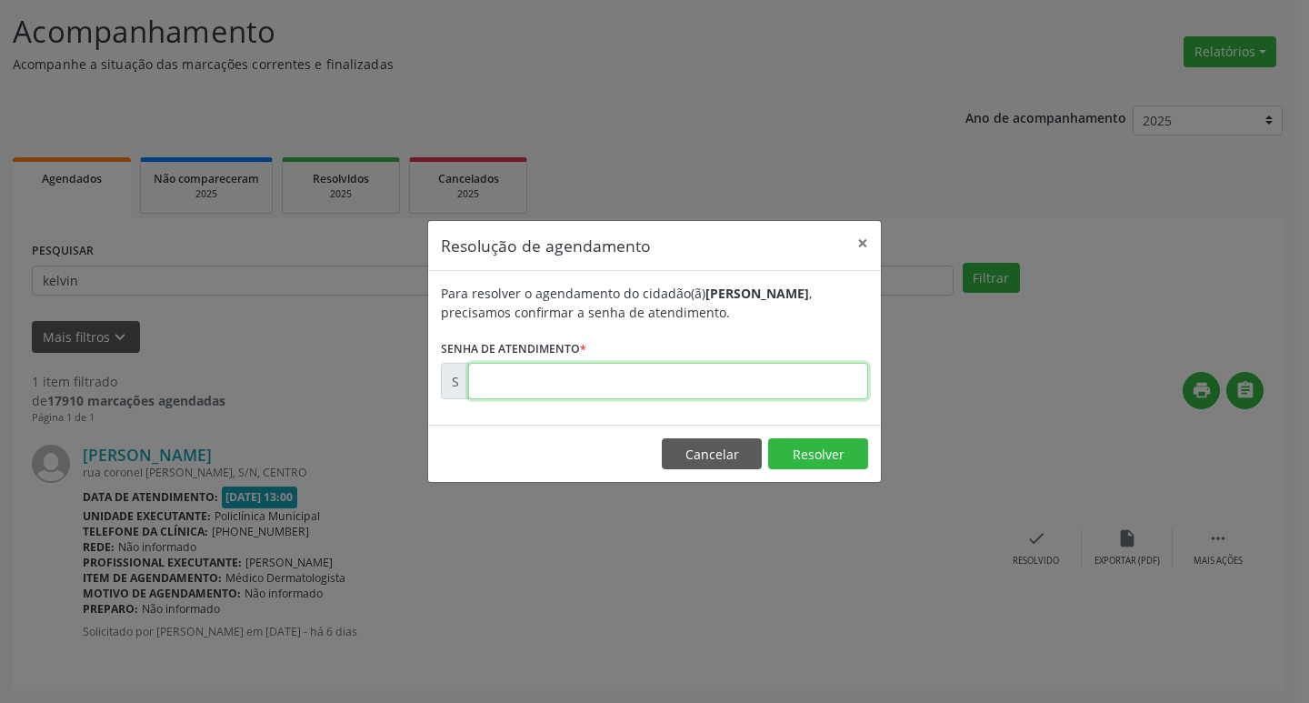
click at [631, 385] on input "text" at bounding box center [668, 381] width 400 height 36
type input "00000017"
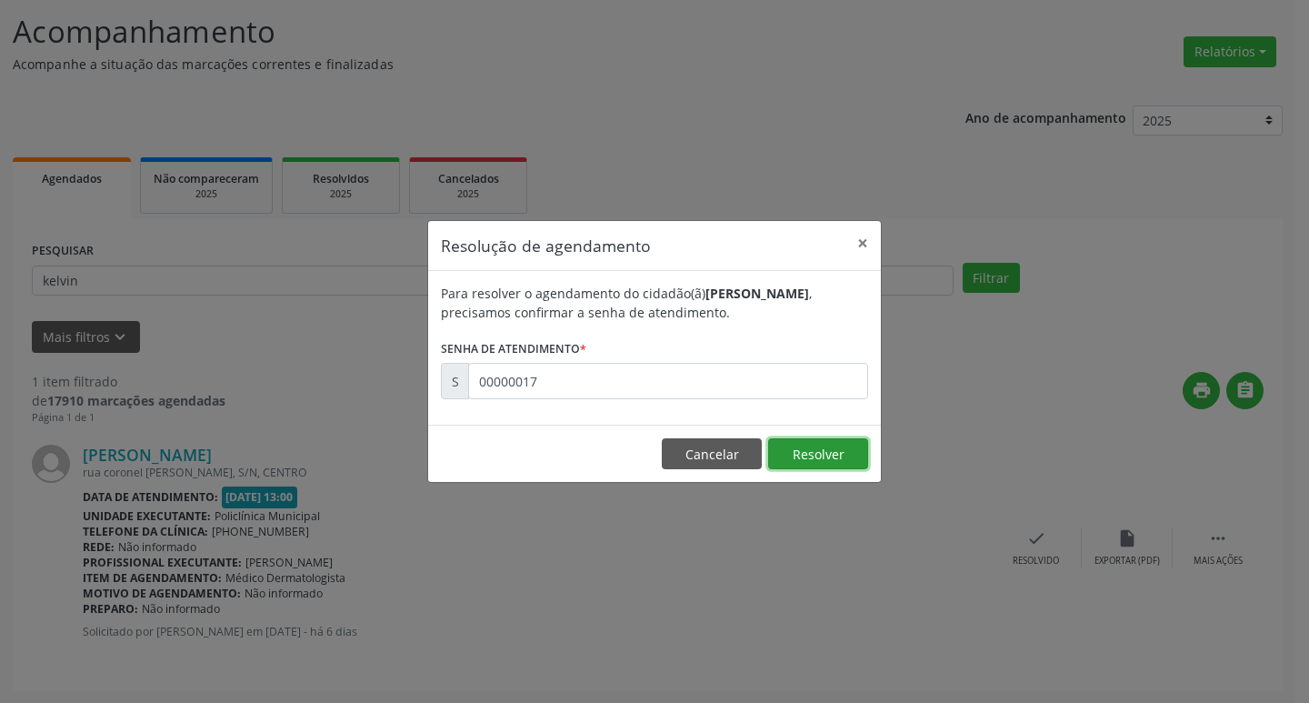
click at [783, 446] on button "Resolver" at bounding box center [818, 453] width 100 height 31
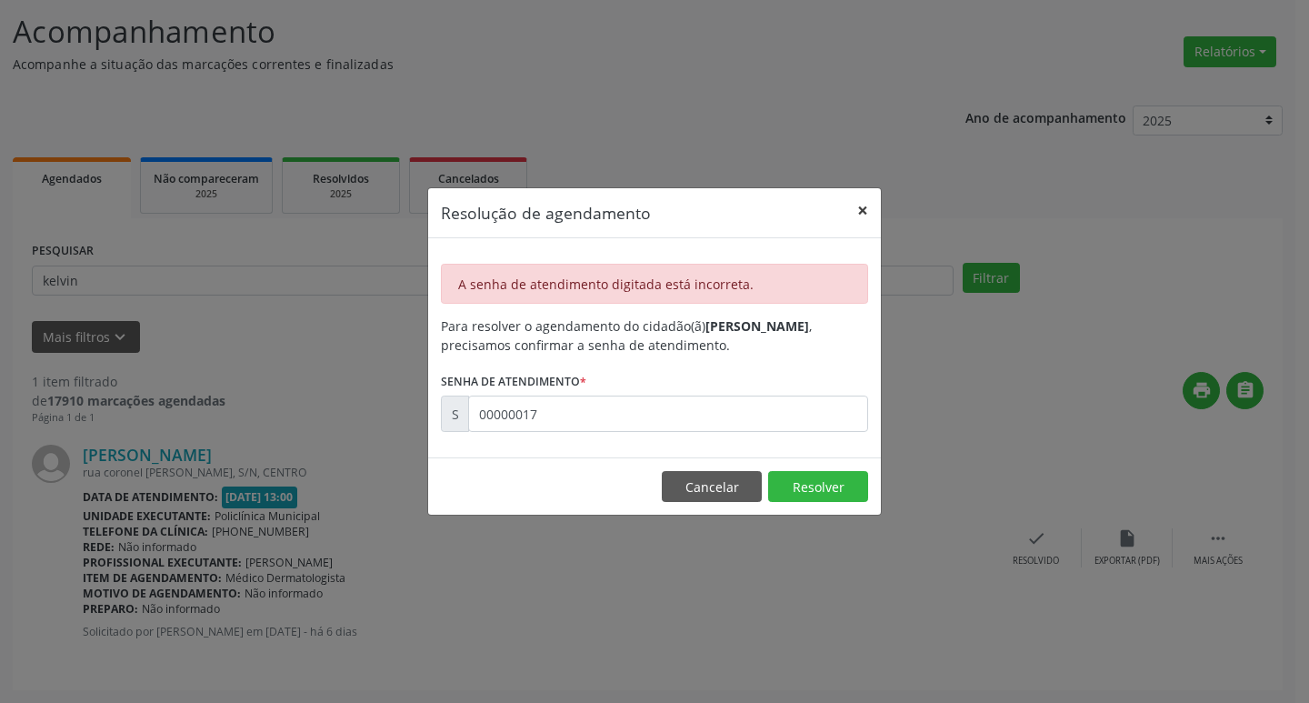
click at [862, 201] on button "×" at bounding box center [863, 210] width 36 height 45
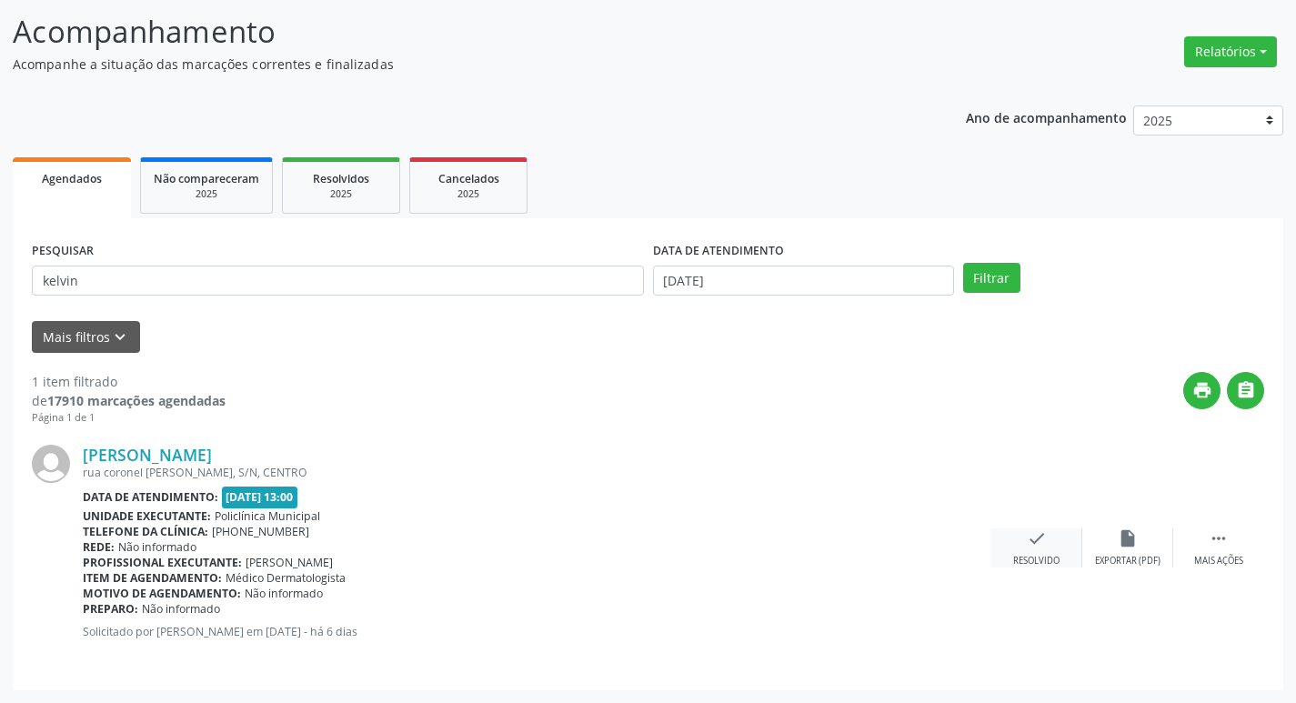
click at [1037, 536] on icon "check" at bounding box center [1037, 538] width 20 height 20
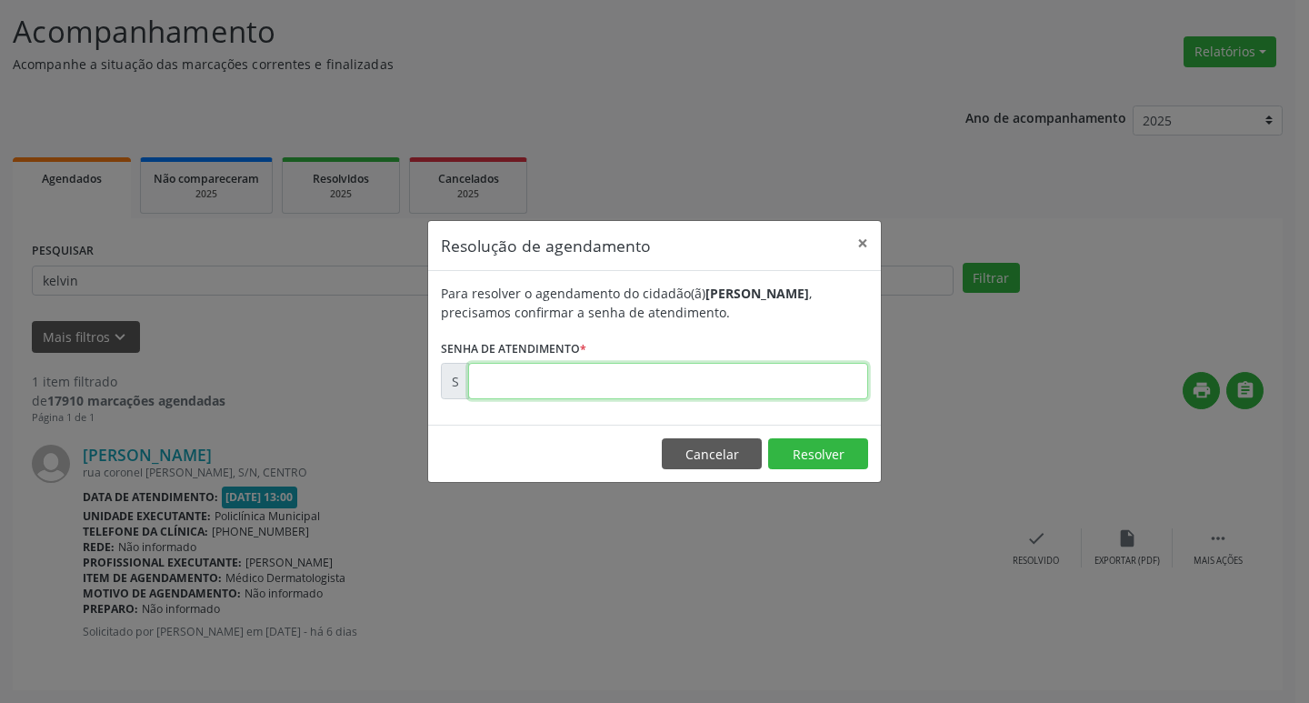
click at [744, 377] on input "text" at bounding box center [668, 381] width 400 height 36
type input "00178530"
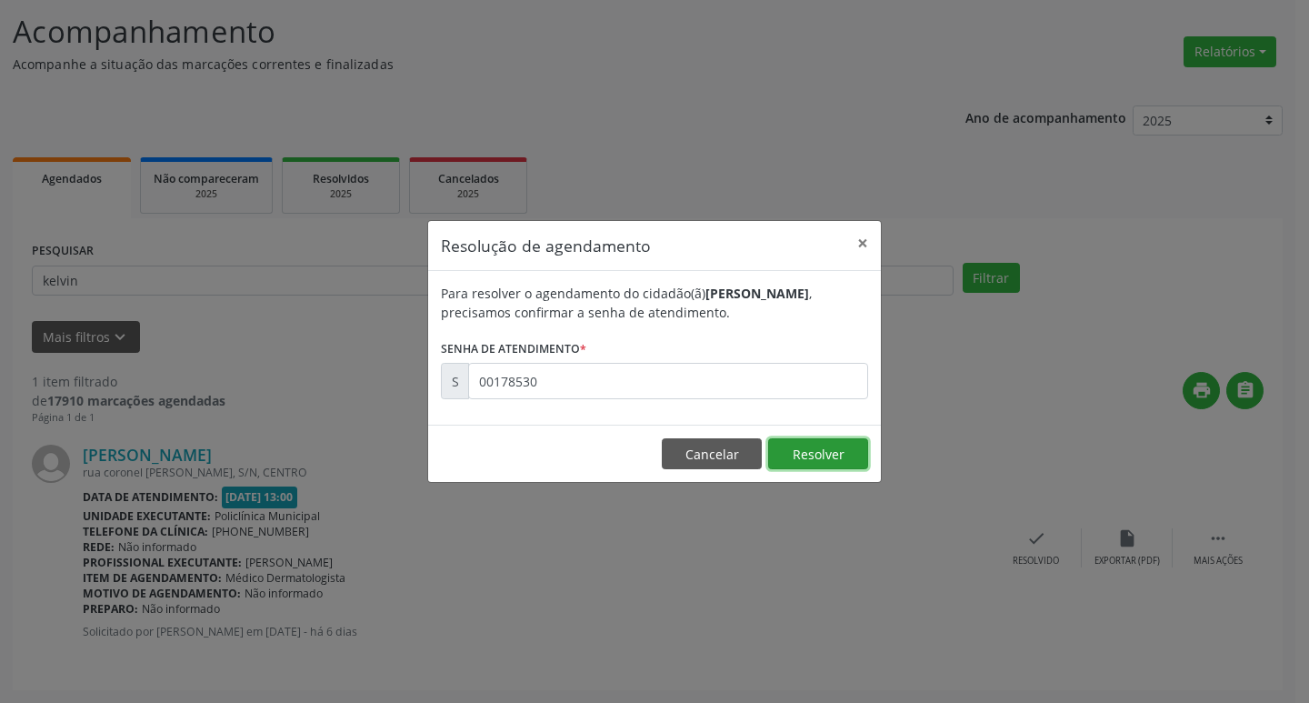
click at [863, 459] on button "Resolver" at bounding box center [818, 453] width 100 height 31
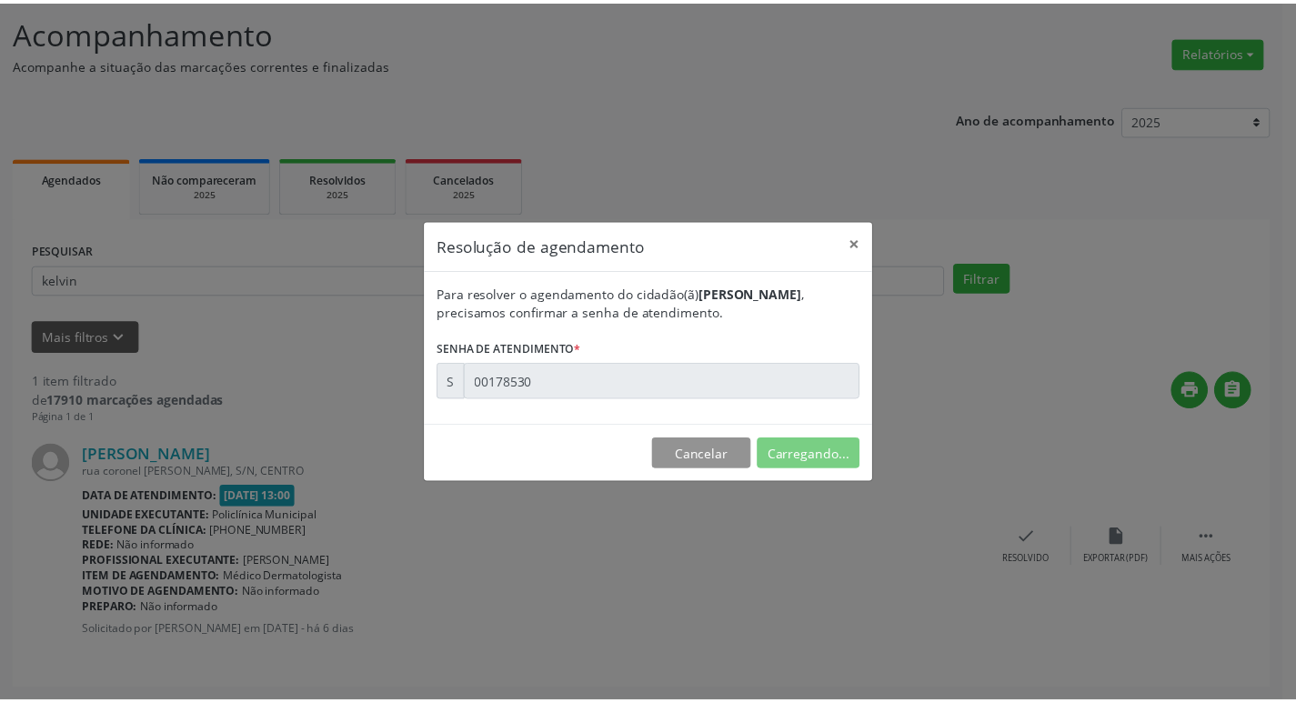
scroll to position [0, 0]
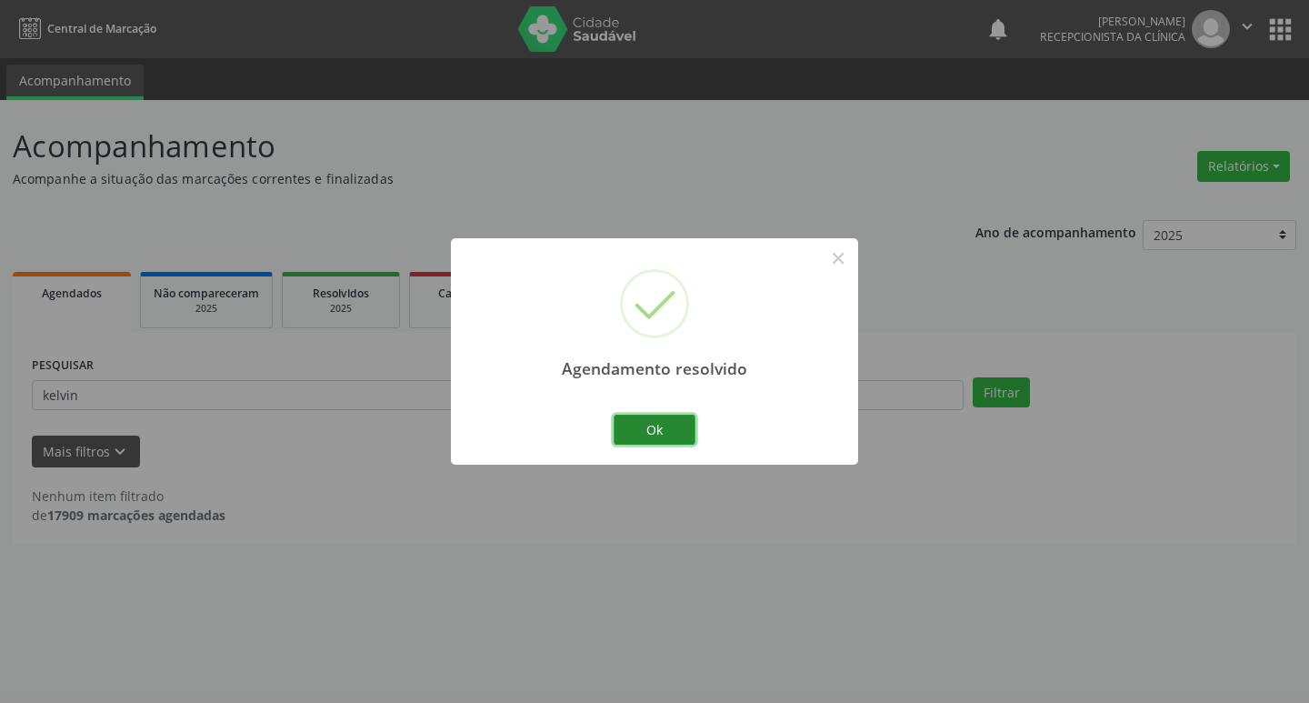
click at [651, 426] on button "Ok" at bounding box center [655, 430] width 82 height 31
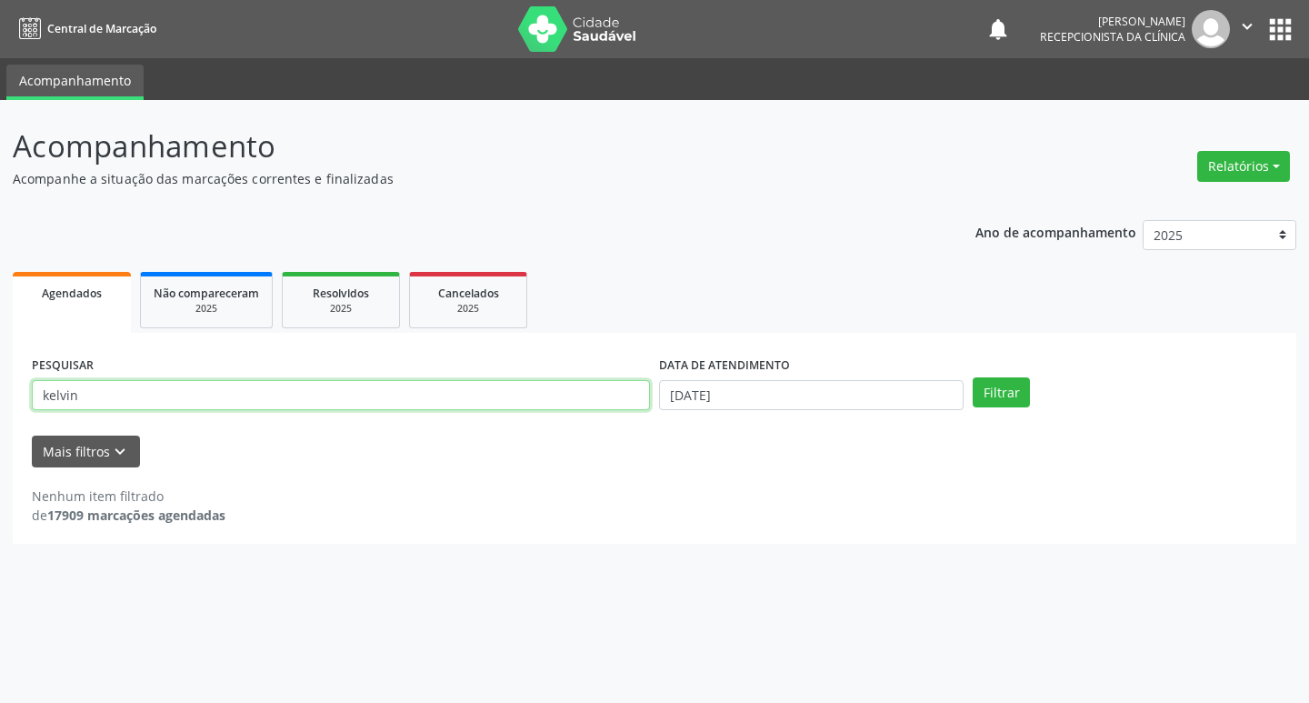
click at [135, 382] on input "kelvin" at bounding box center [341, 395] width 618 height 31
type input "k"
type input "[PERSON_NAME]"
click at [973, 377] on button "Filtrar" at bounding box center [1001, 392] width 57 height 31
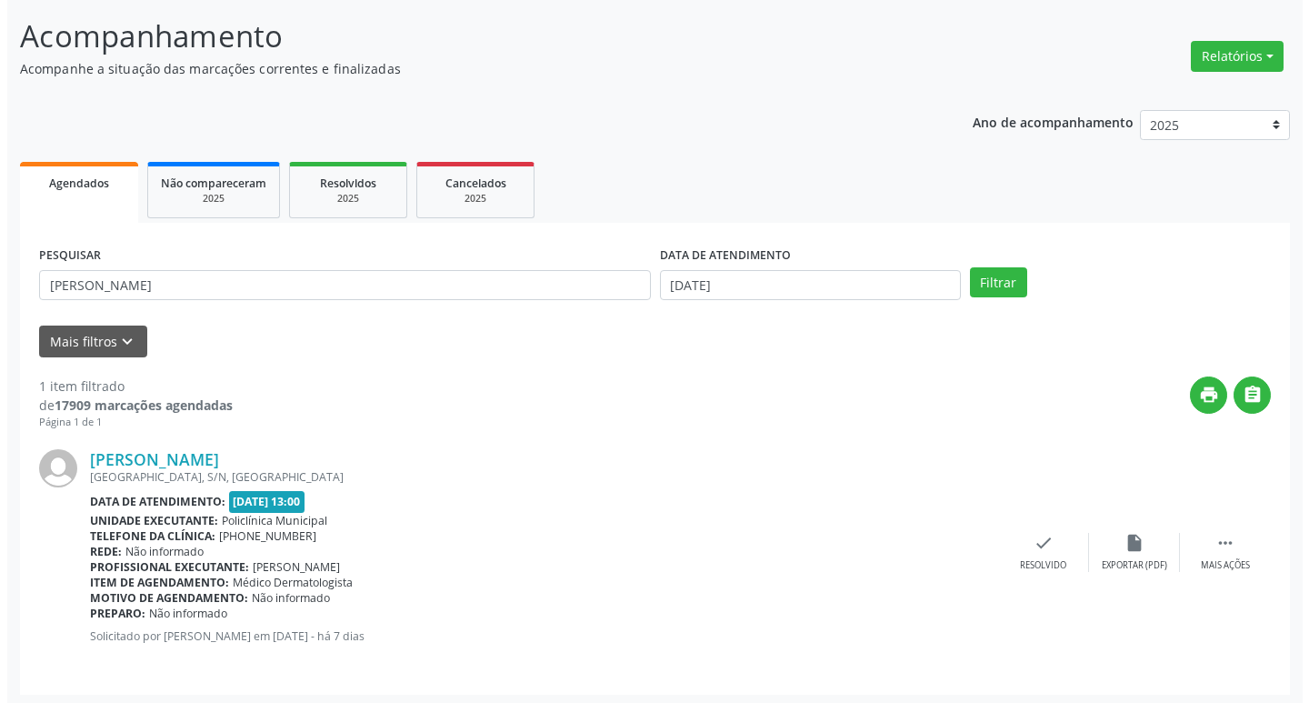
scroll to position [115, 0]
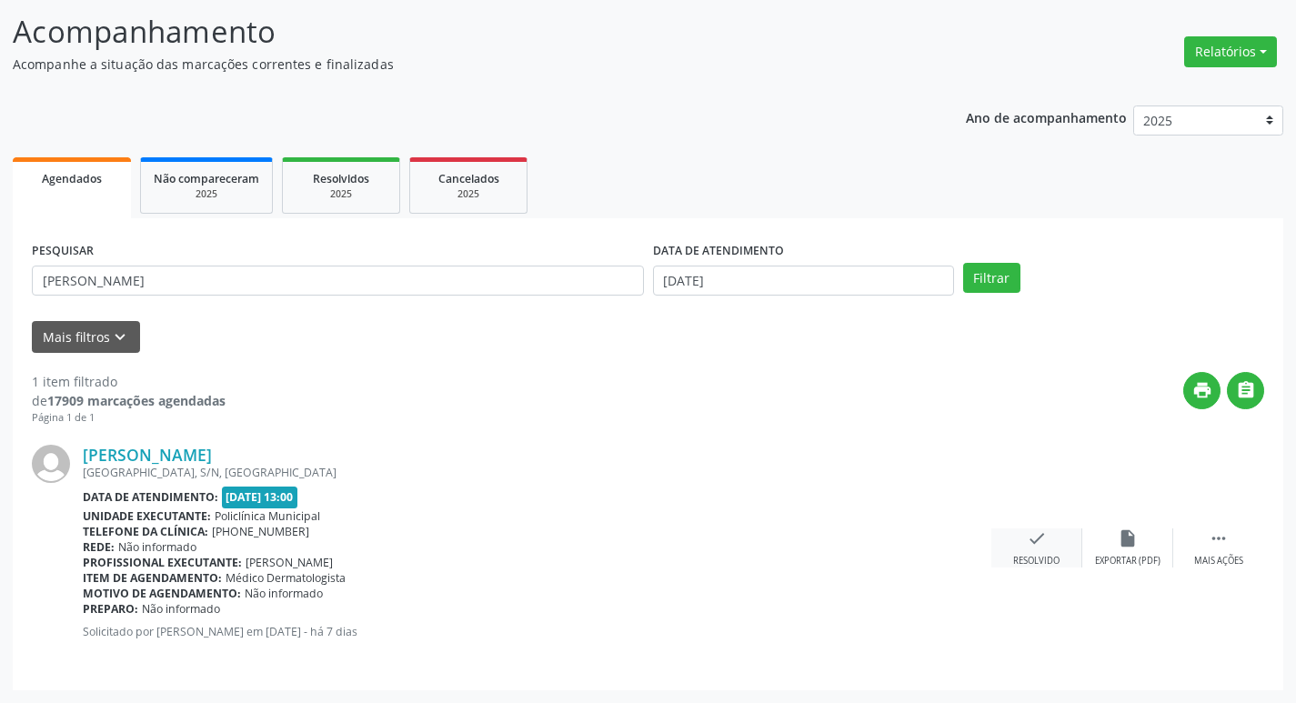
click at [1036, 557] on div "Resolvido" at bounding box center [1036, 561] width 46 height 13
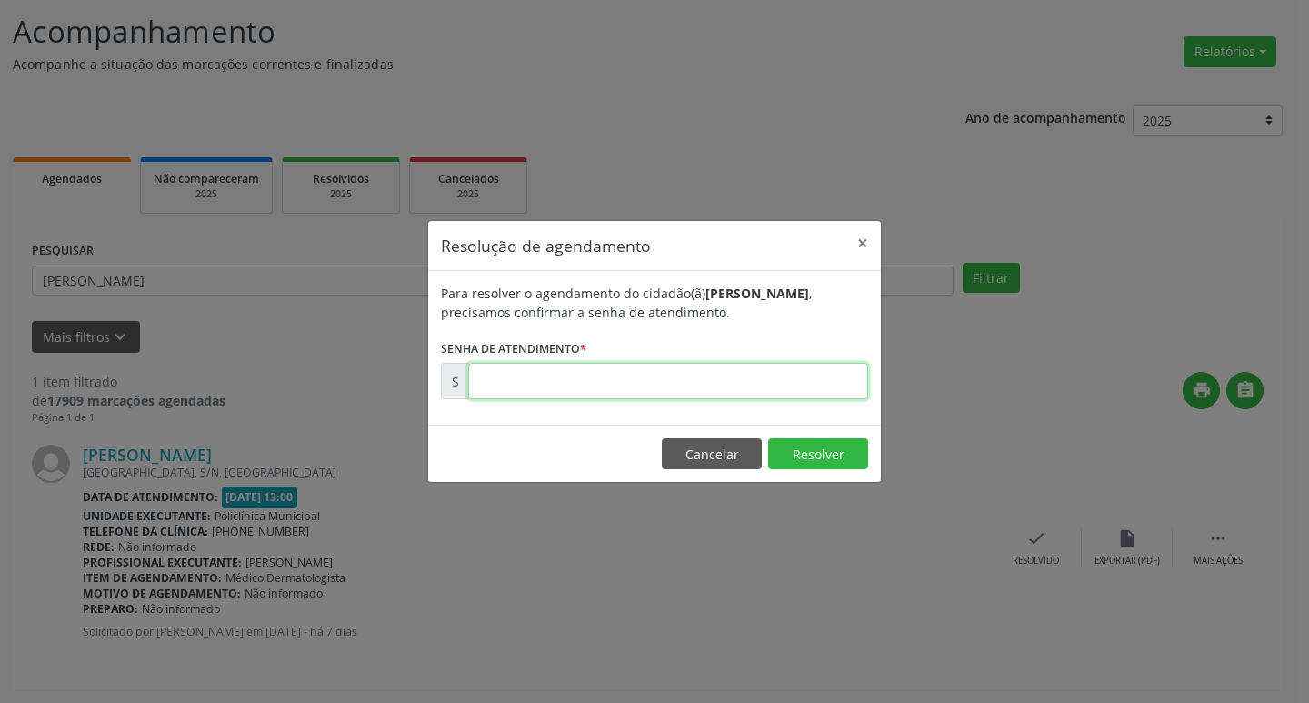
click at [716, 373] on input "text" at bounding box center [668, 381] width 400 height 36
type input "00178289"
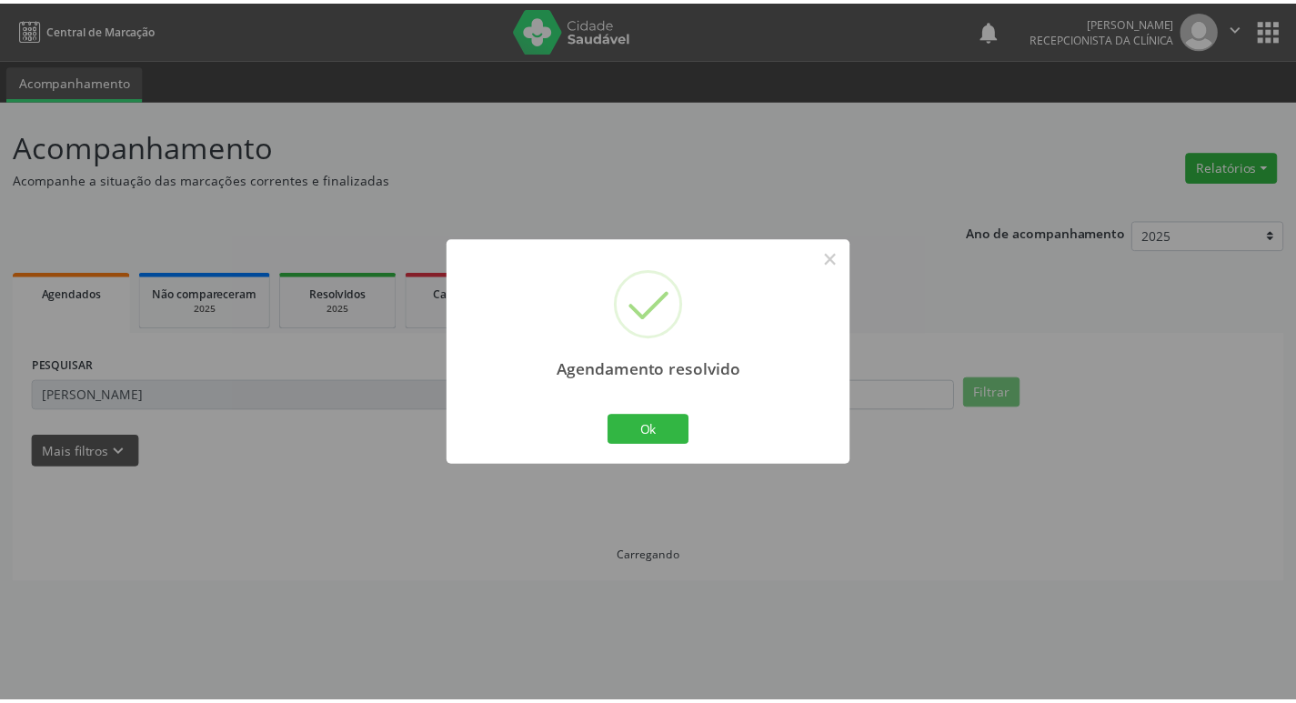
scroll to position [0, 0]
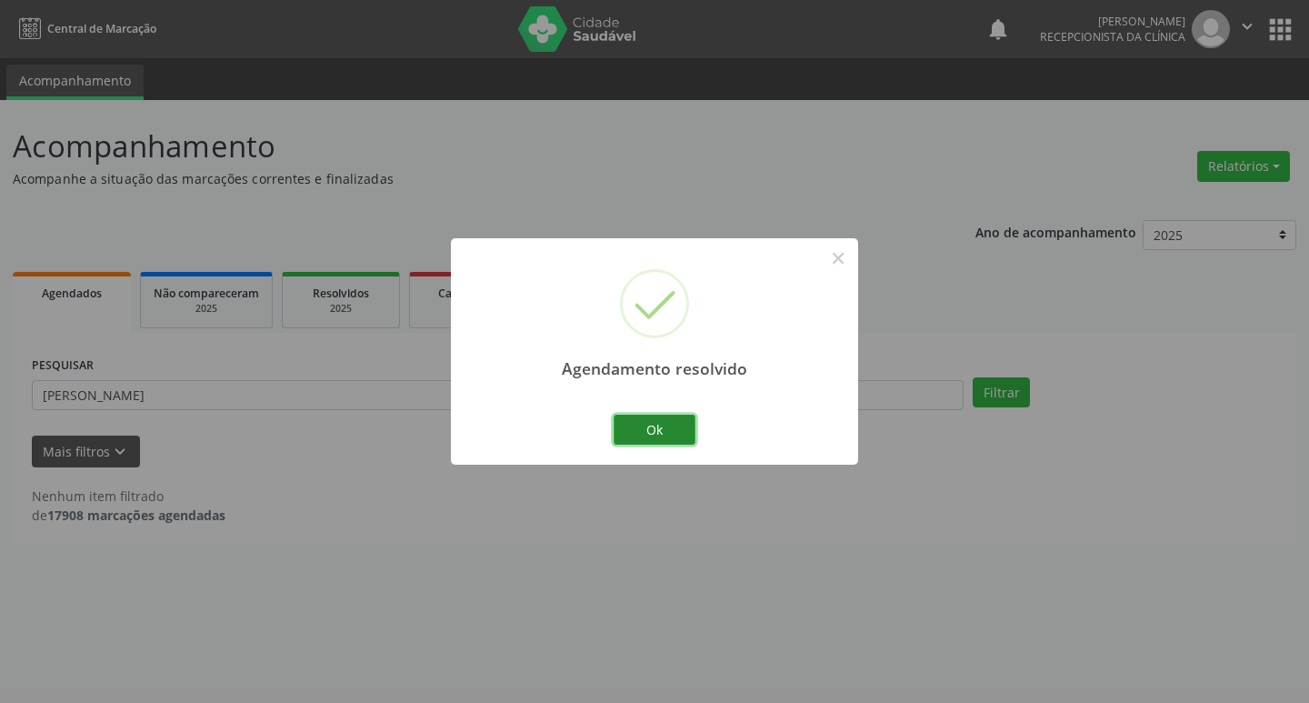
click at [669, 434] on button "Ok" at bounding box center [655, 430] width 82 height 31
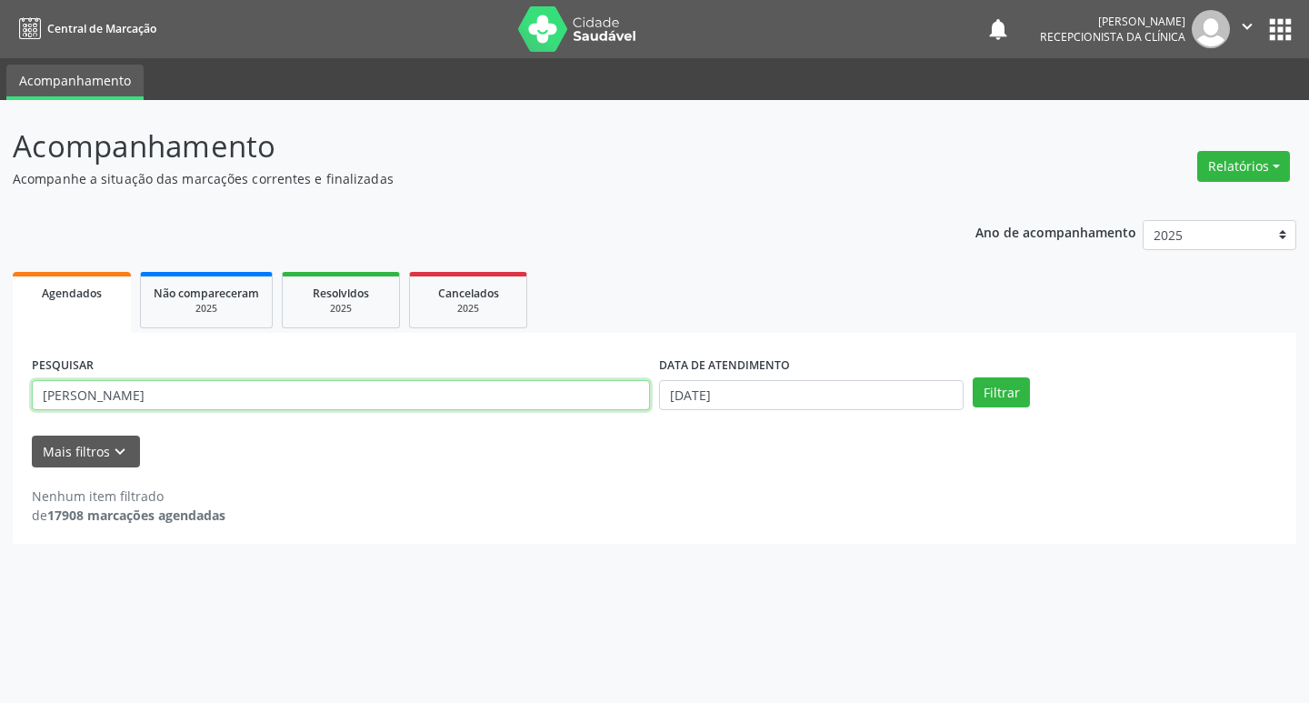
click at [203, 394] on input "[PERSON_NAME]" at bounding box center [341, 395] width 618 height 31
type input "c"
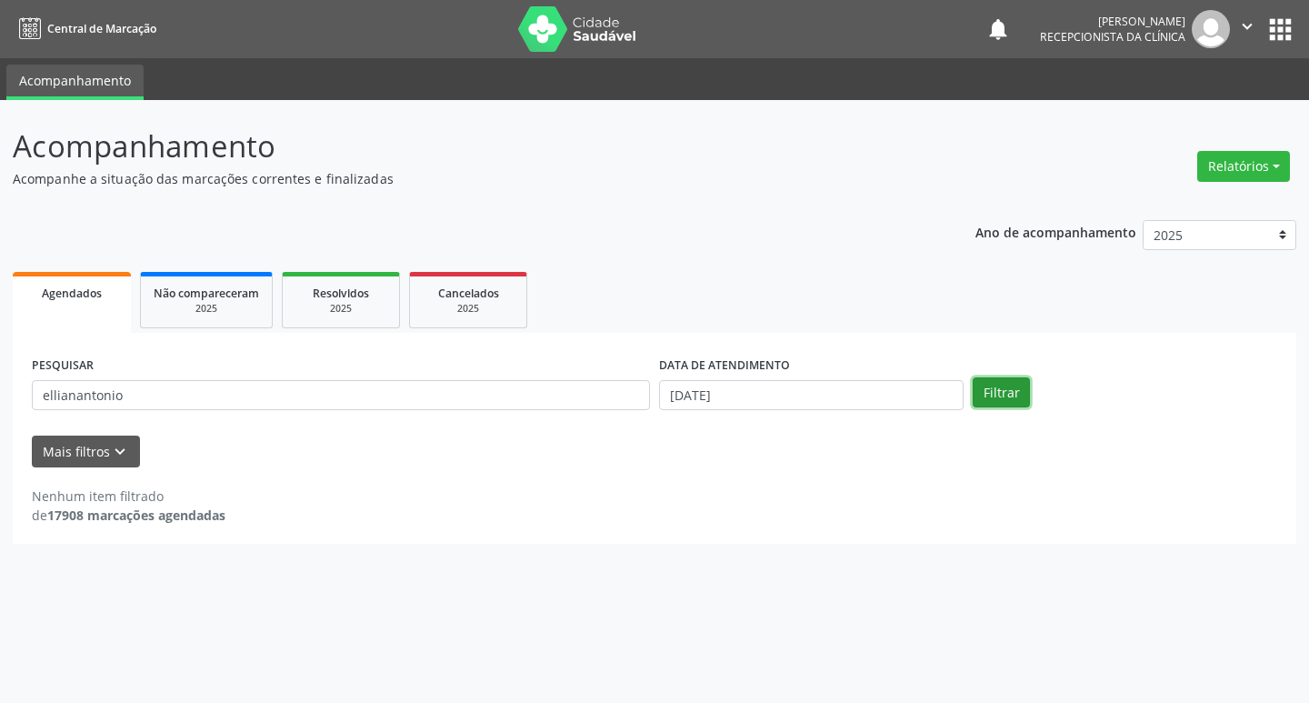
click at [1023, 392] on button "Filtrar" at bounding box center [1001, 392] width 57 height 31
click at [261, 395] on input "ellianantonio" at bounding box center [341, 395] width 618 height 31
type input "ellian"
click at [996, 394] on button "Filtrar" at bounding box center [1001, 392] width 57 height 31
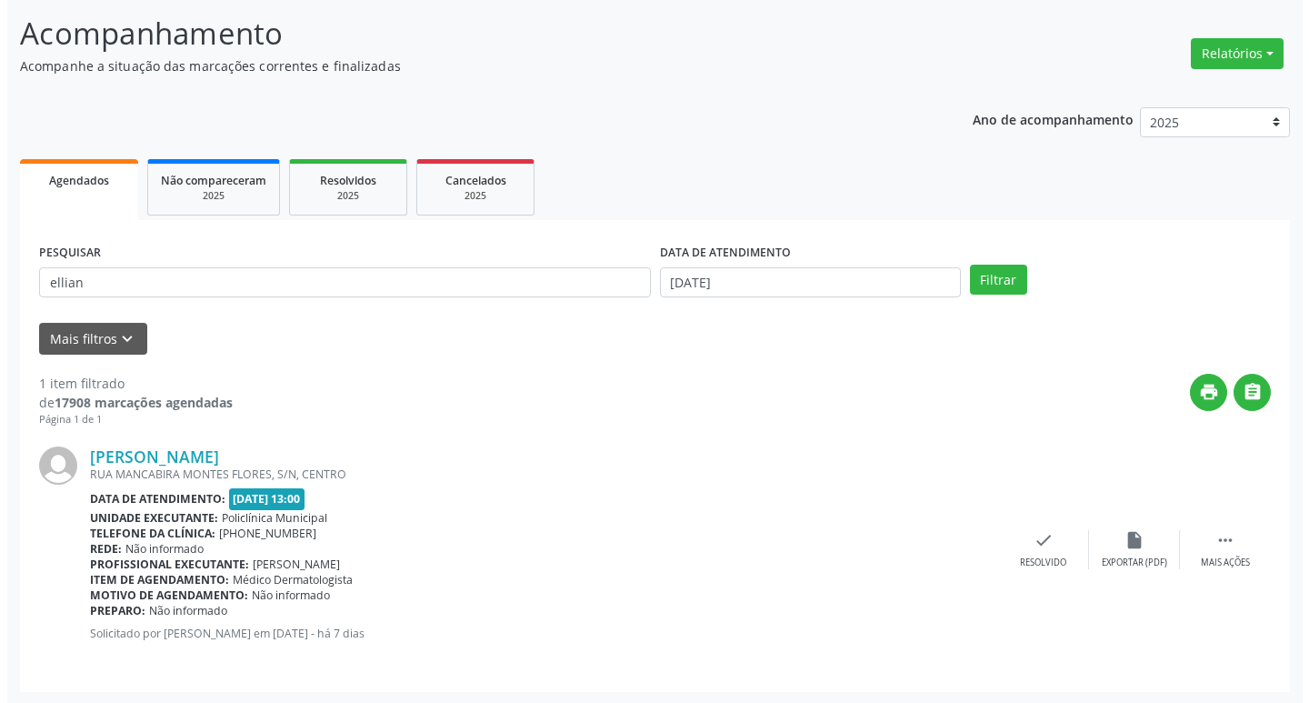
scroll to position [115, 0]
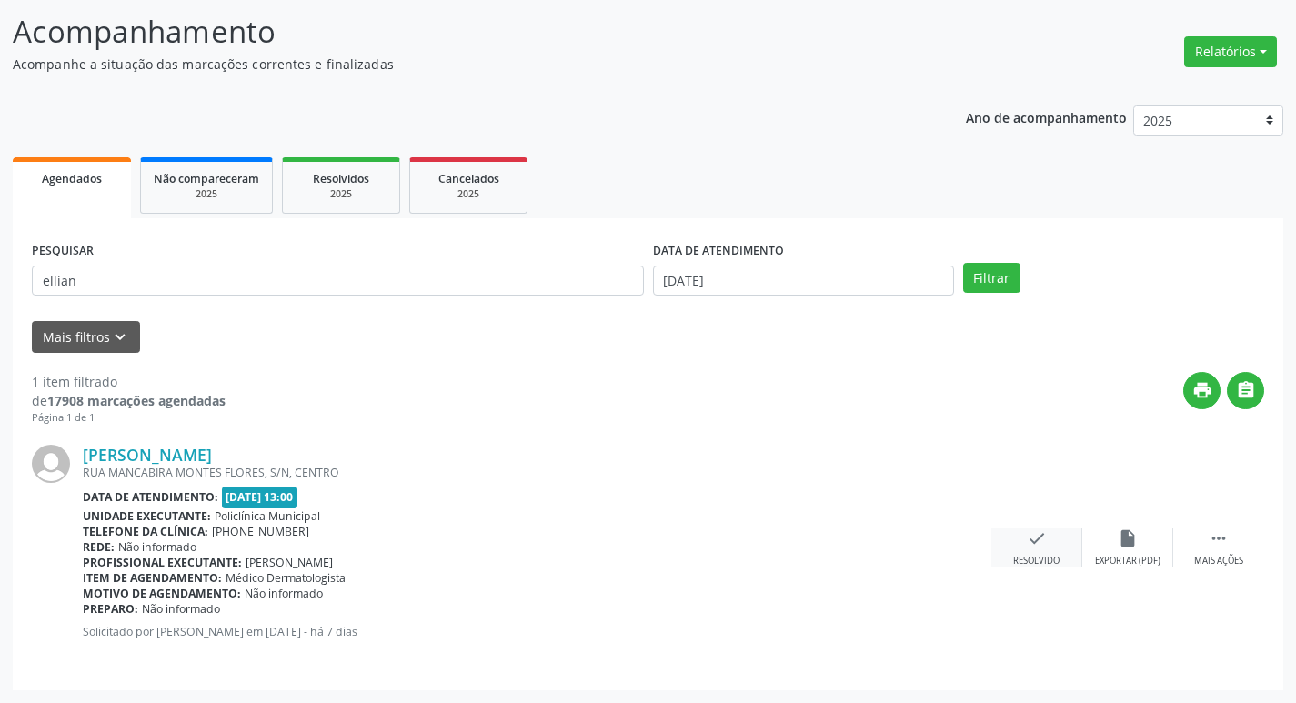
click at [1054, 557] on div "Resolvido" at bounding box center [1036, 561] width 46 height 13
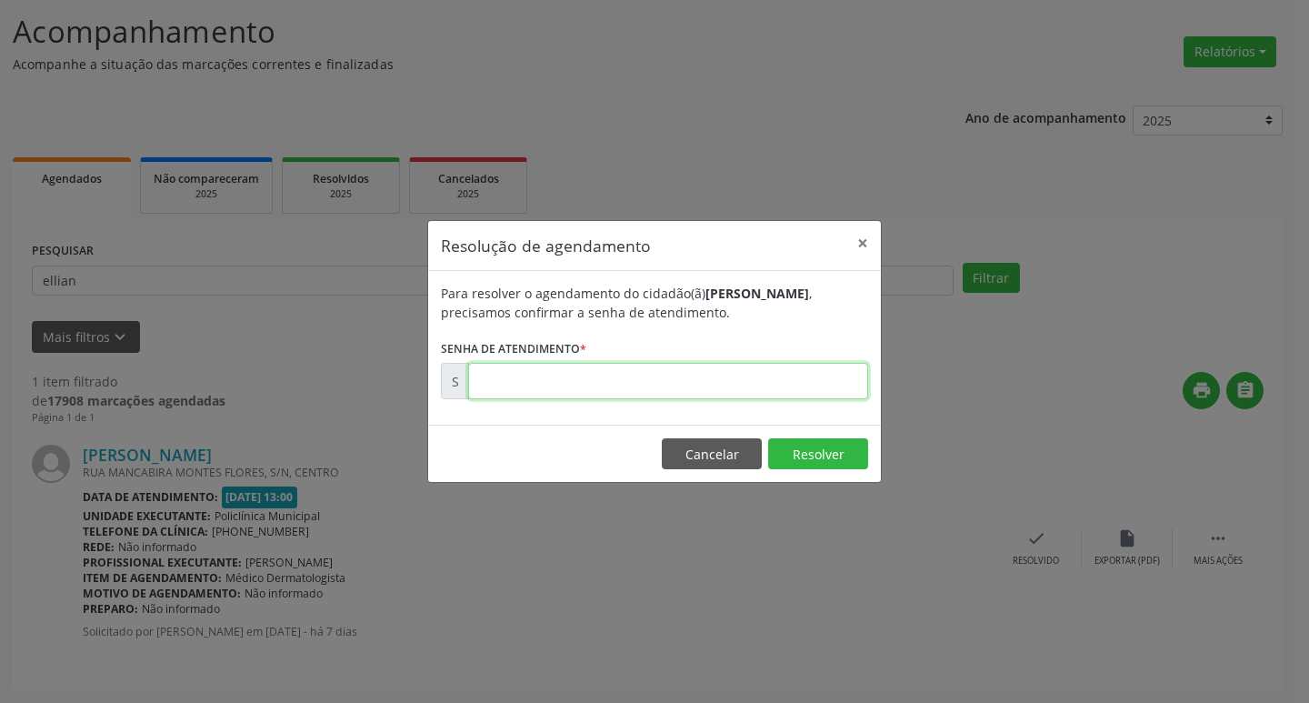
click at [696, 382] on input "text" at bounding box center [668, 381] width 400 height 36
type input "00178287"
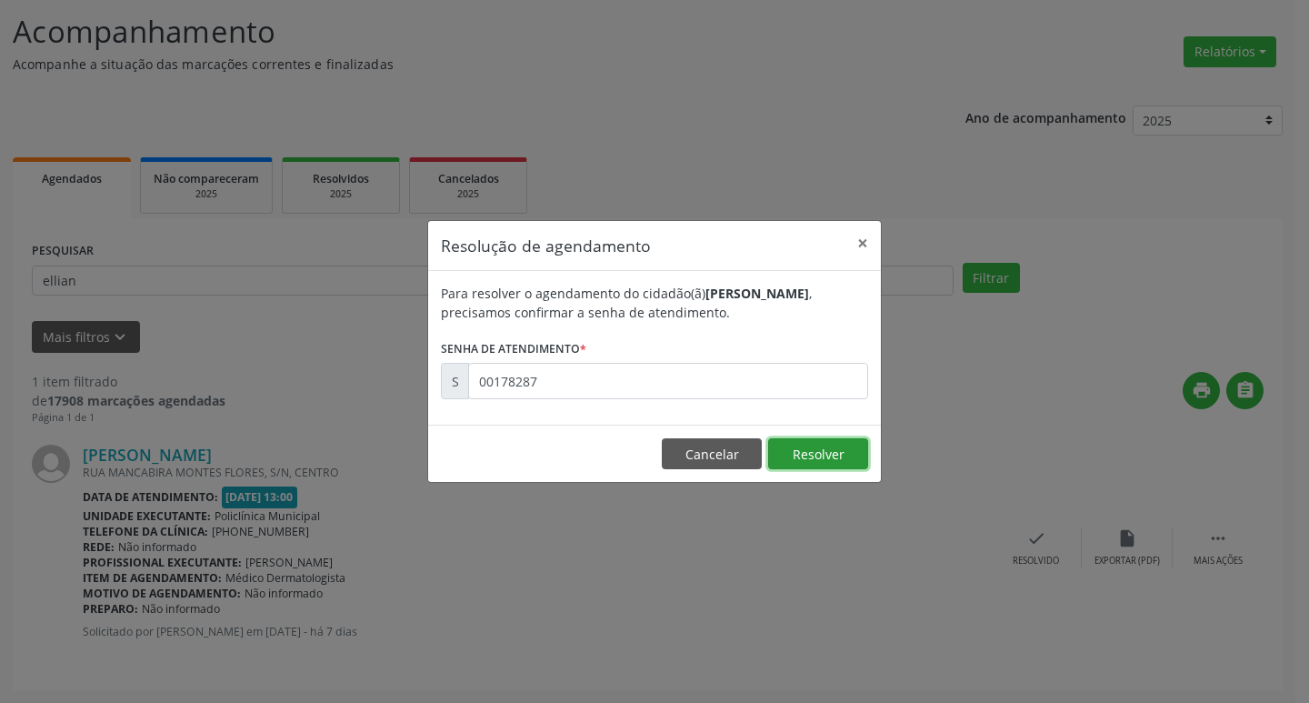
click at [792, 446] on button "Resolver" at bounding box center [818, 453] width 100 height 31
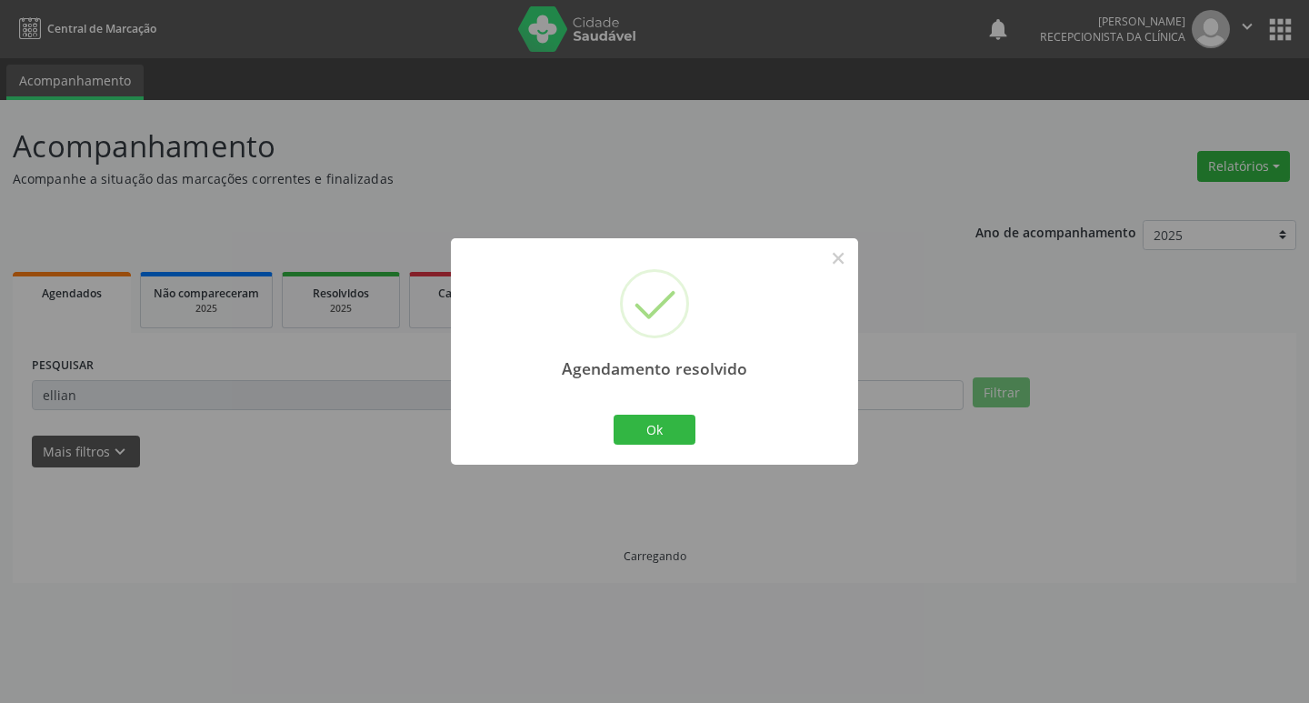
scroll to position [0, 0]
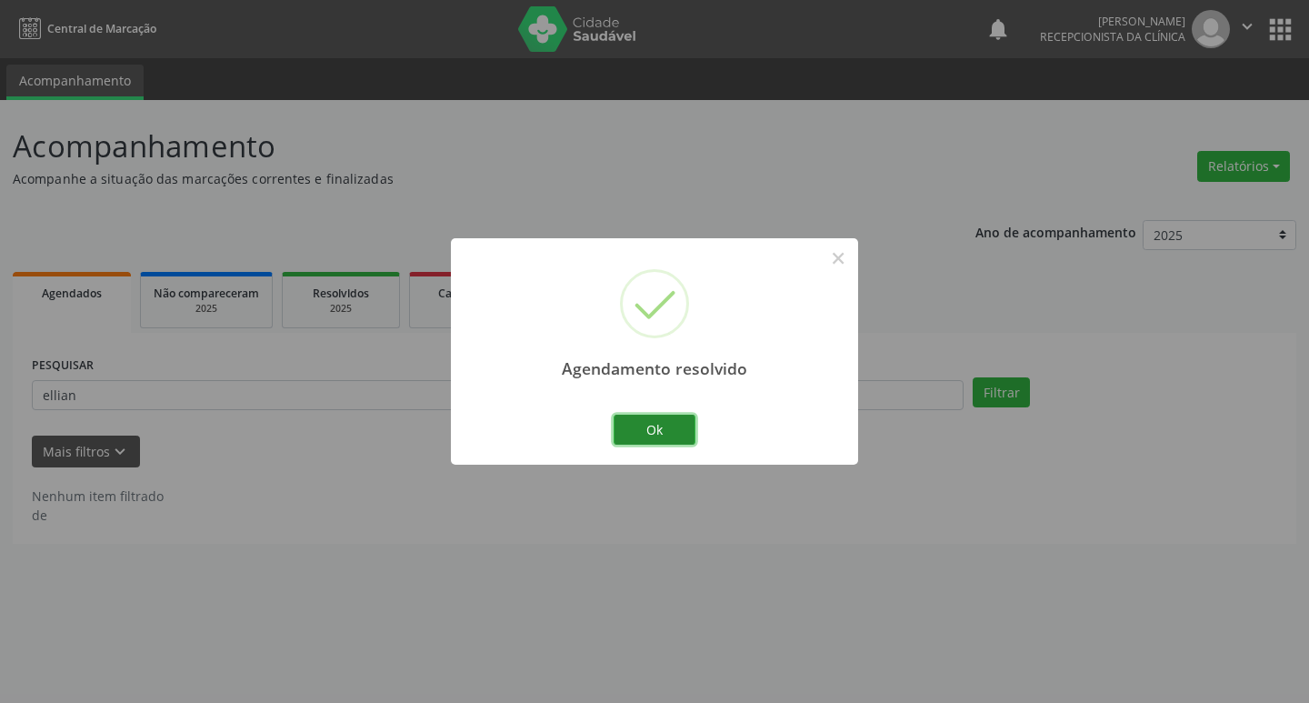
click at [689, 432] on button "Ok" at bounding box center [655, 430] width 82 height 31
